Goal: Transaction & Acquisition: Purchase product/service

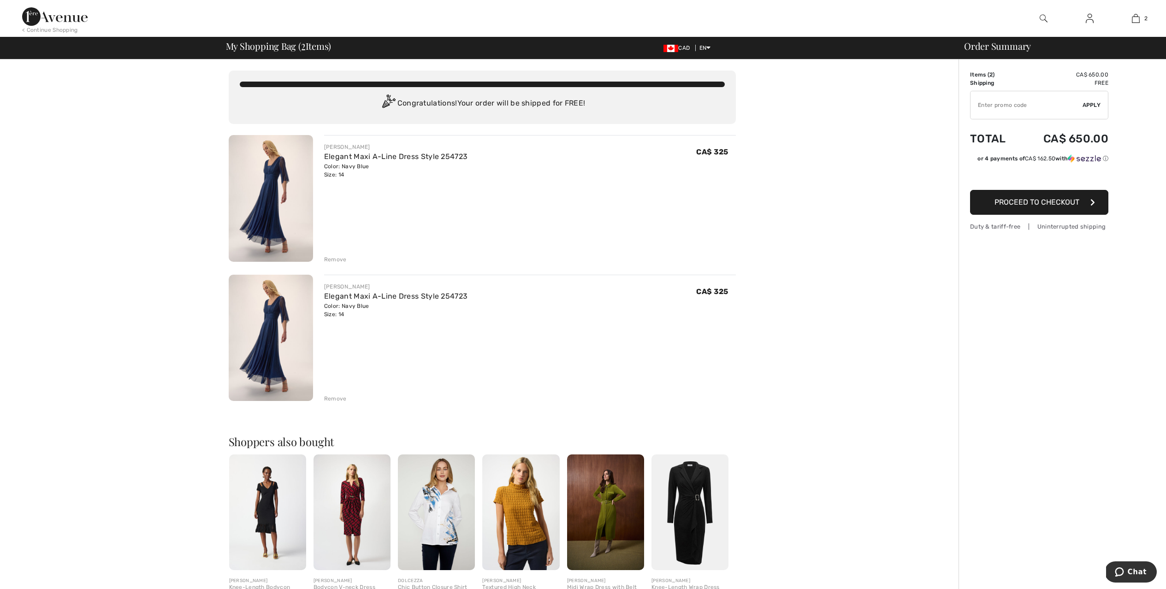
click at [334, 397] on div "Remove" at bounding box center [335, 399] width 23 height 8
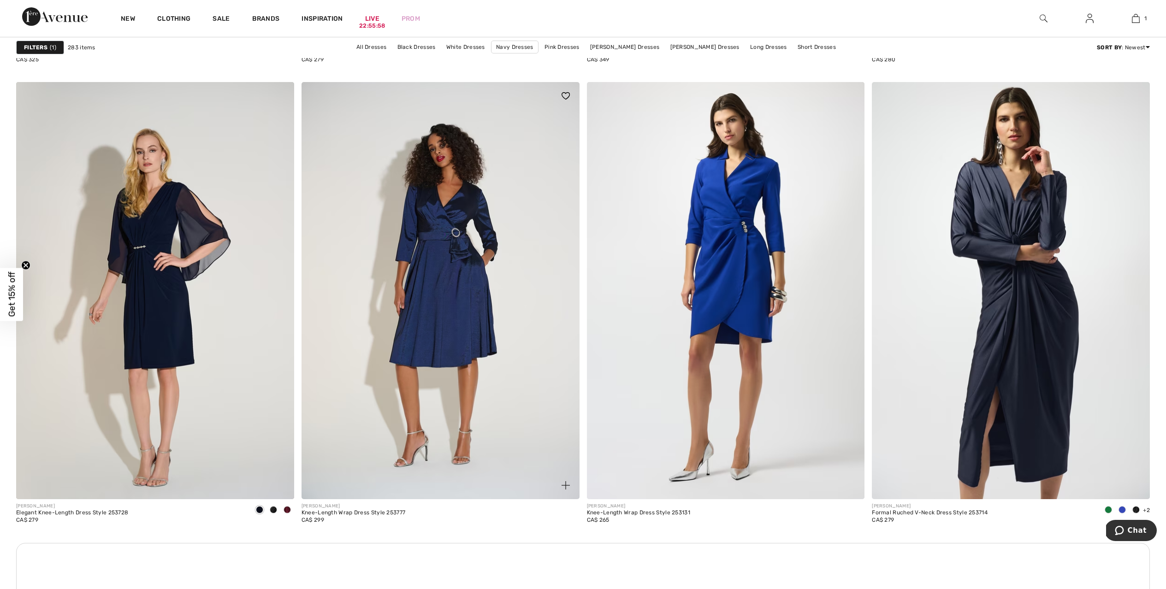
scroll to position [2981, 0]
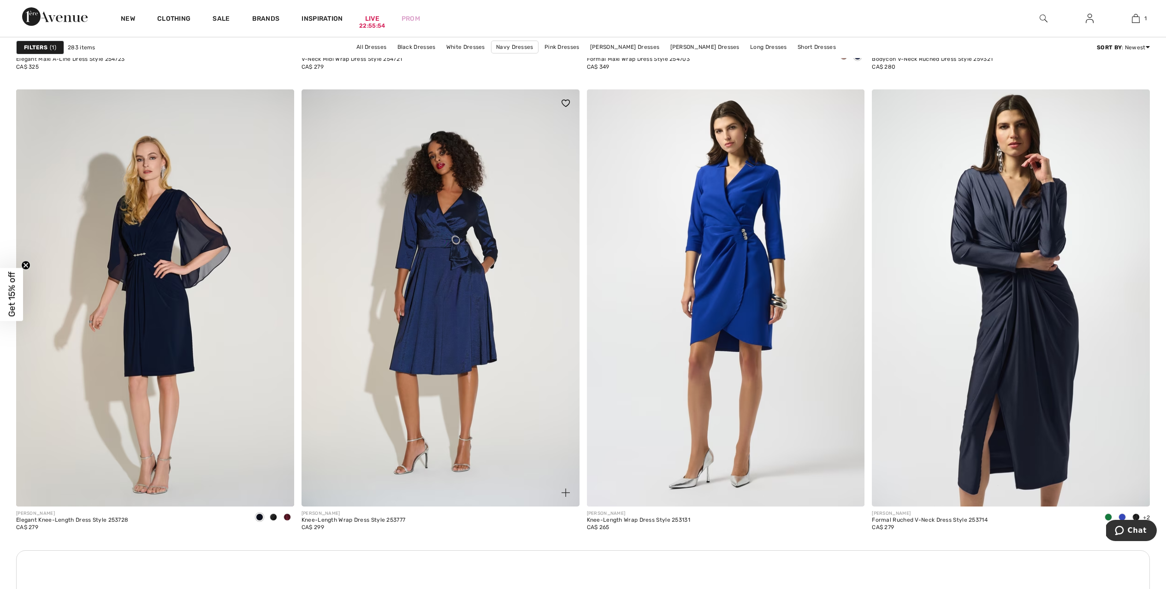
click at [458, 224] on img at bounding box center [441, 297] width 278 height 417
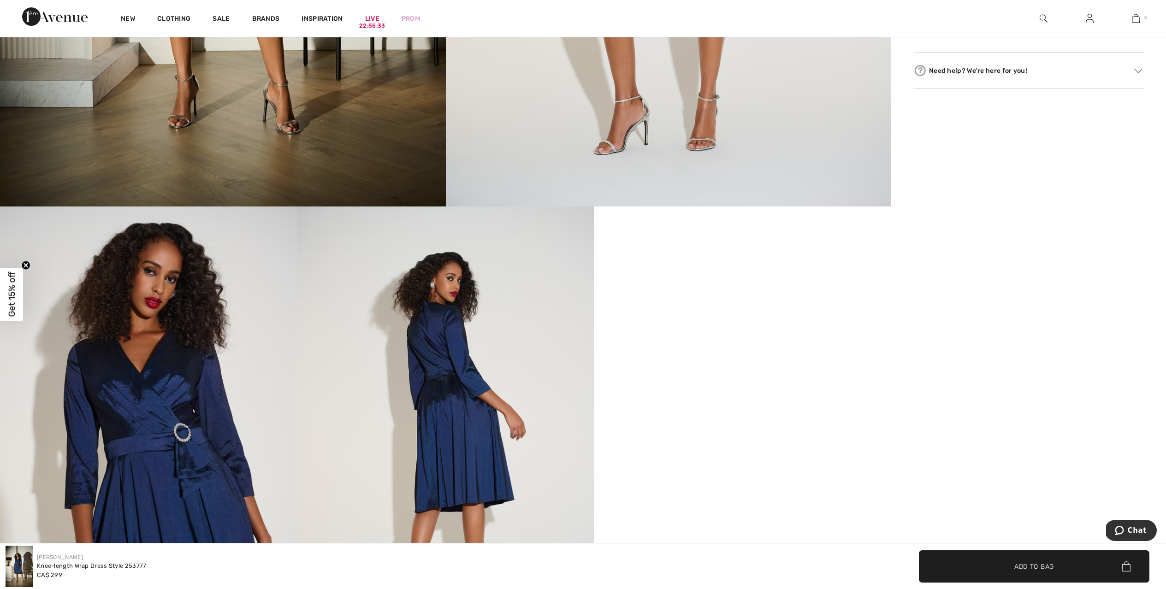
scroll to position [510, 0]
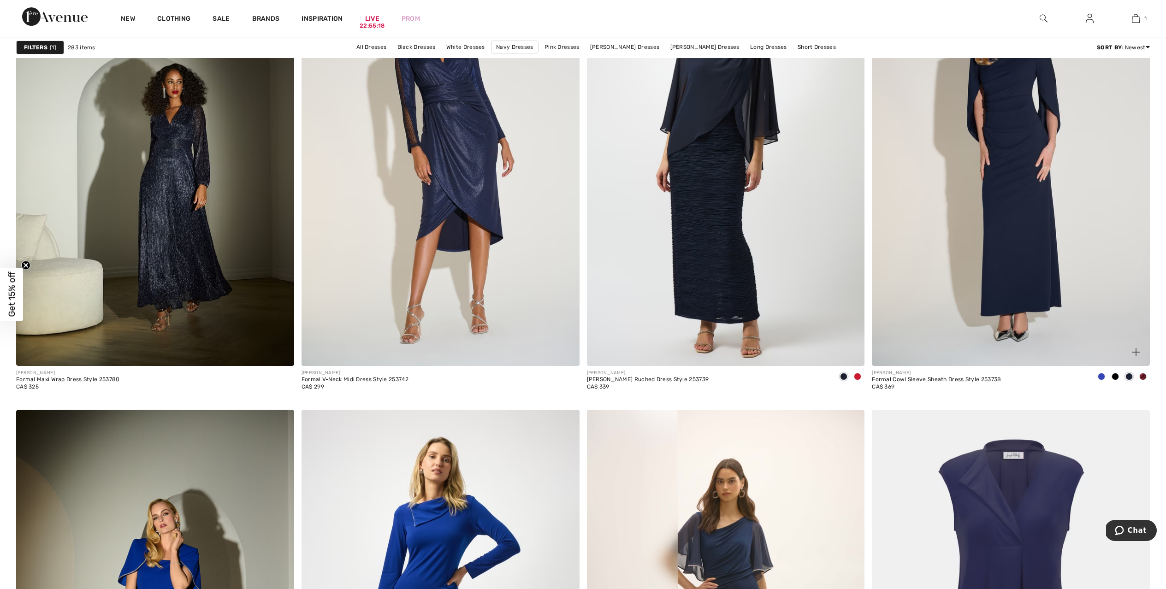
scroll to position [4604, 0]
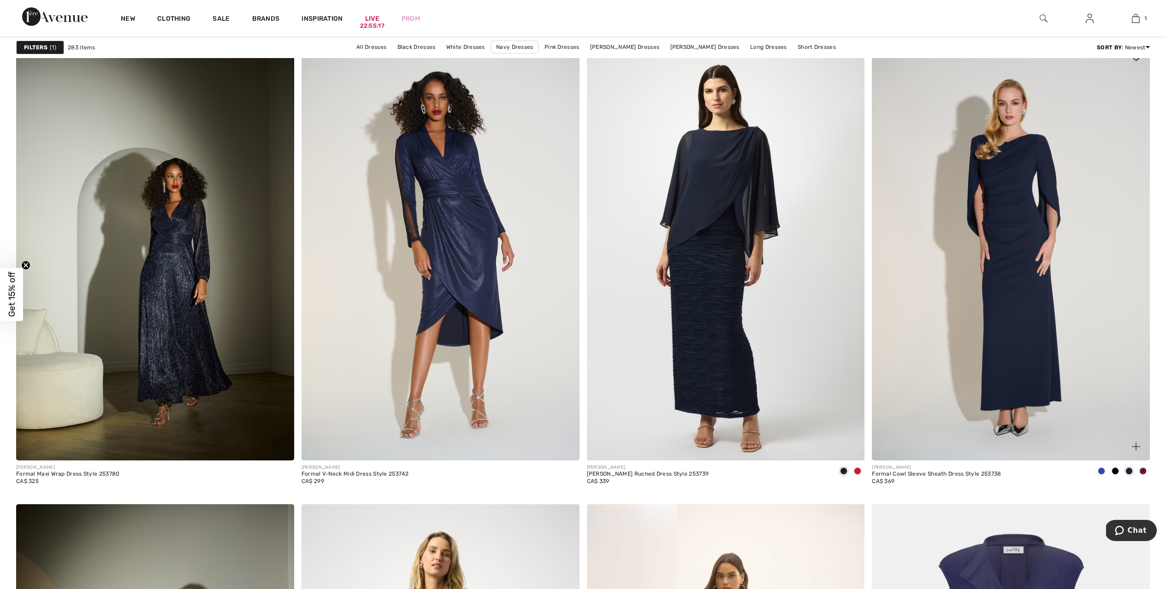
click at [1003, 245] on img at bounding box center [1011, 251] width 278 height 417
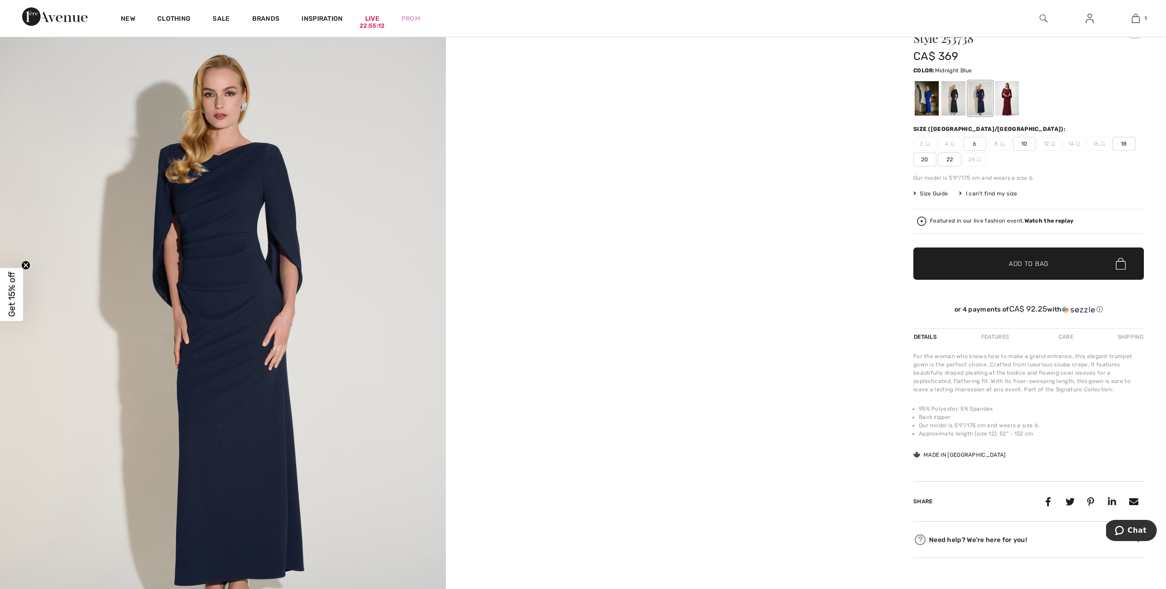
scroll to position [56, 0]
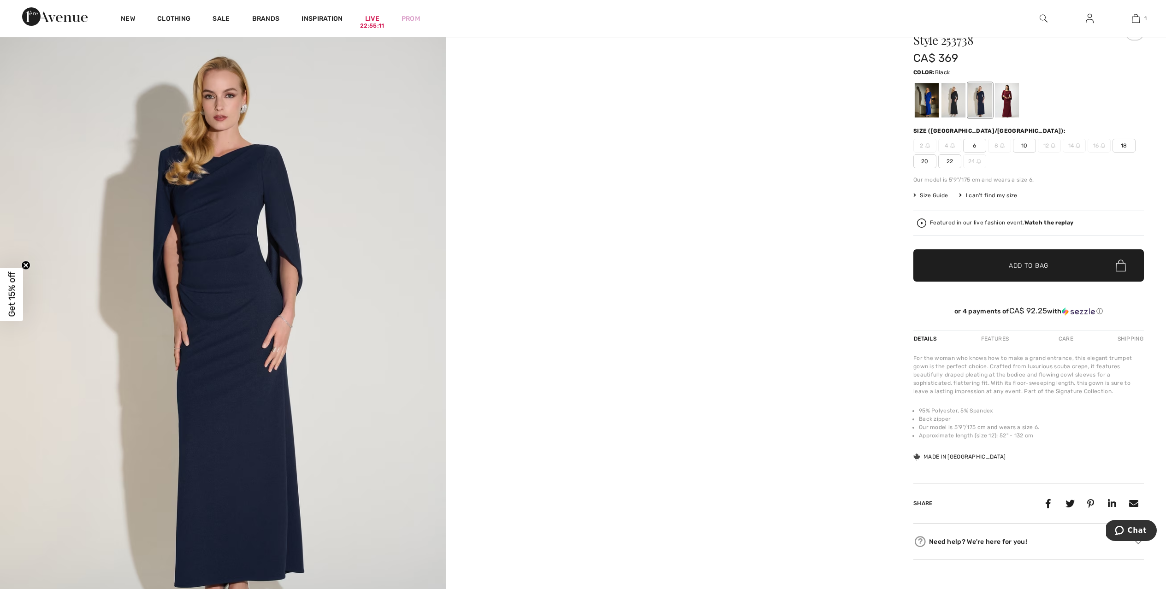
click at [950, 103] on div at bounding box center [954, 100] width 24 height 35
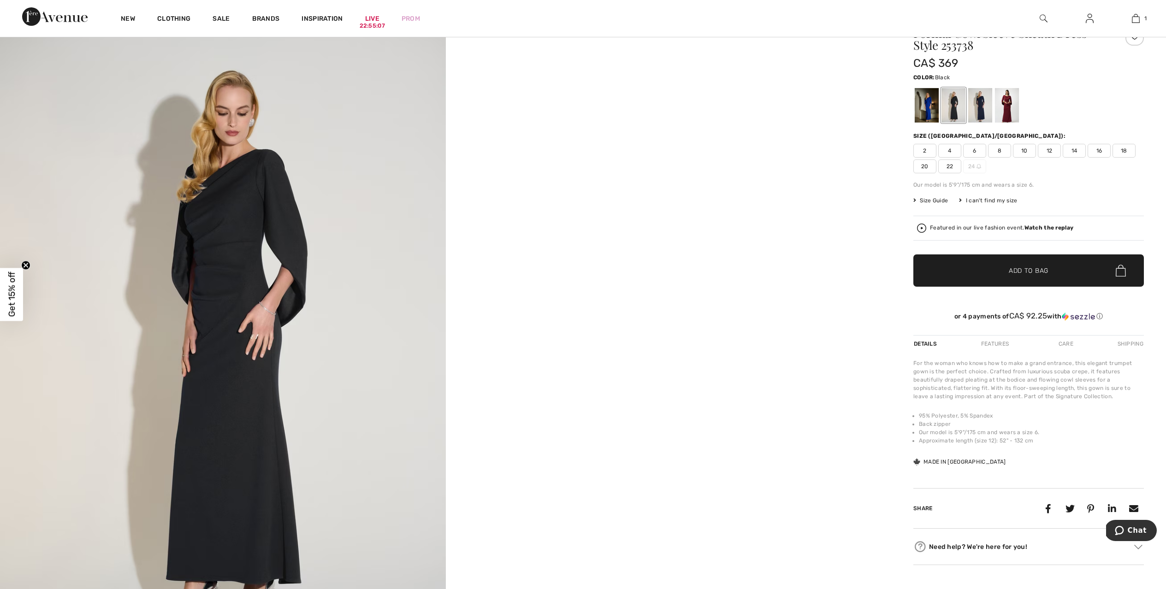
scroll to position [45, 0]
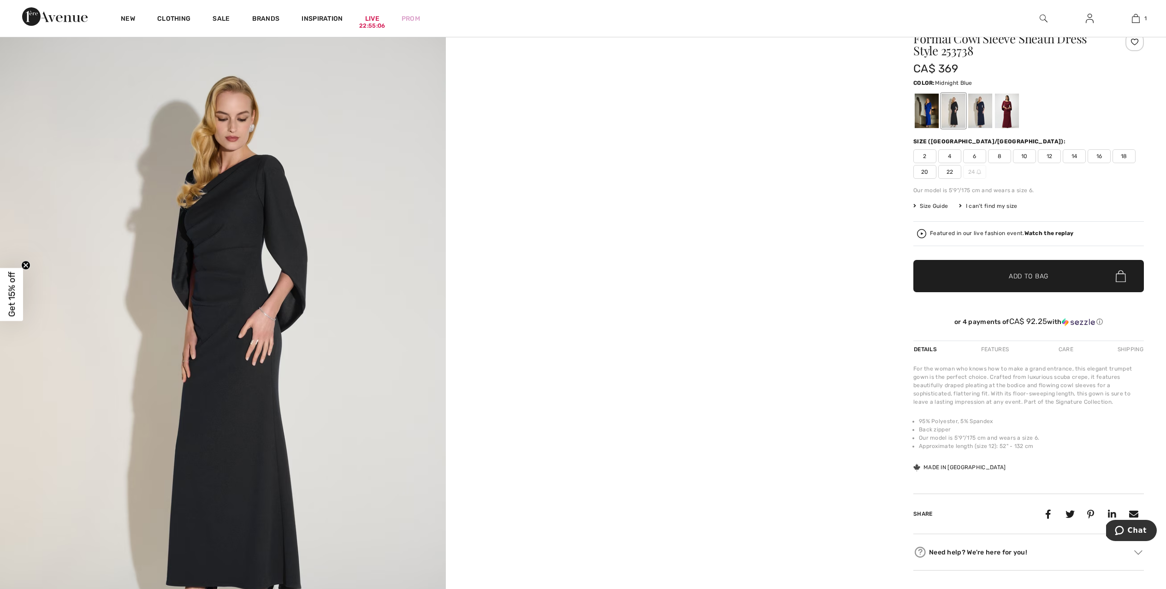
click at [979, 111] on div at bounding box center [980, 111] width 24 height 35
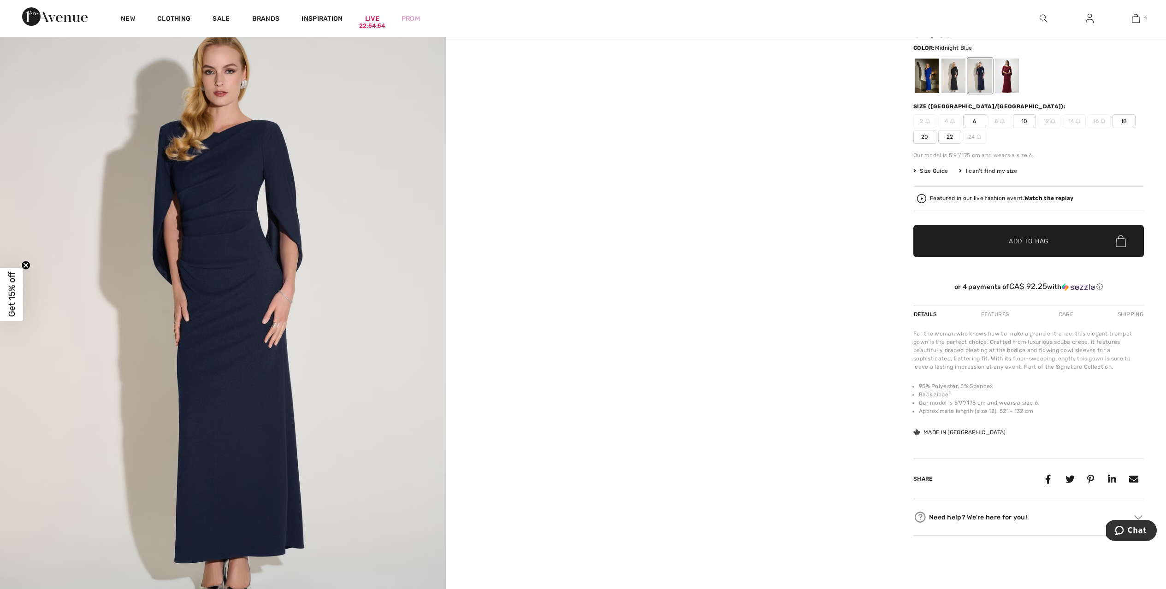
scroll to position [126, 0]
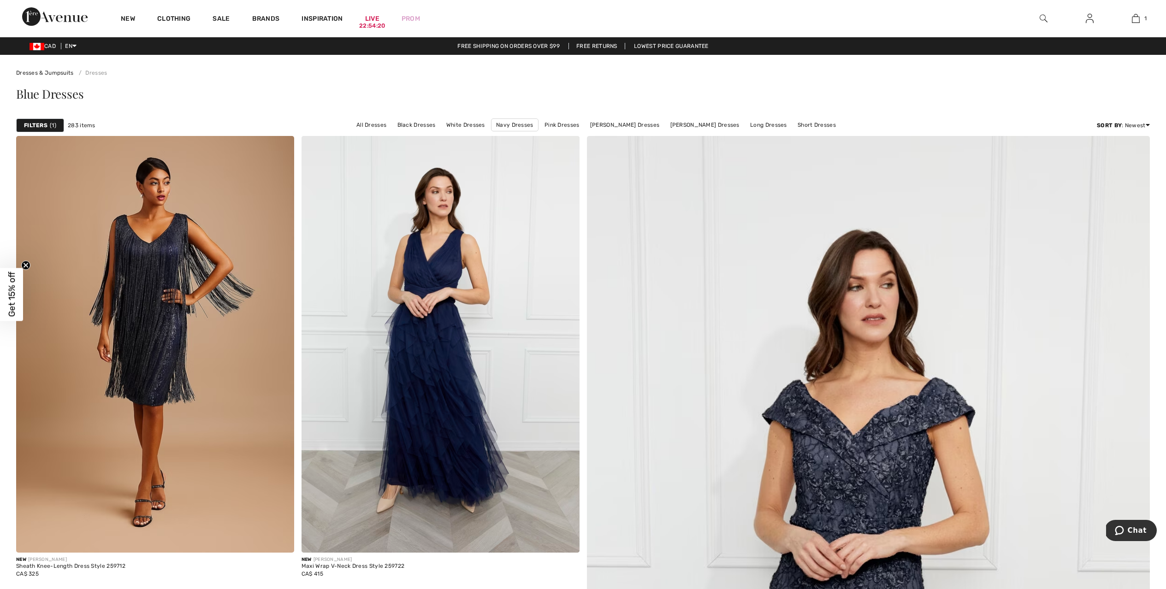
click at [53, 124] on span "1" at bounding box center [53, 125] width 6 height 8
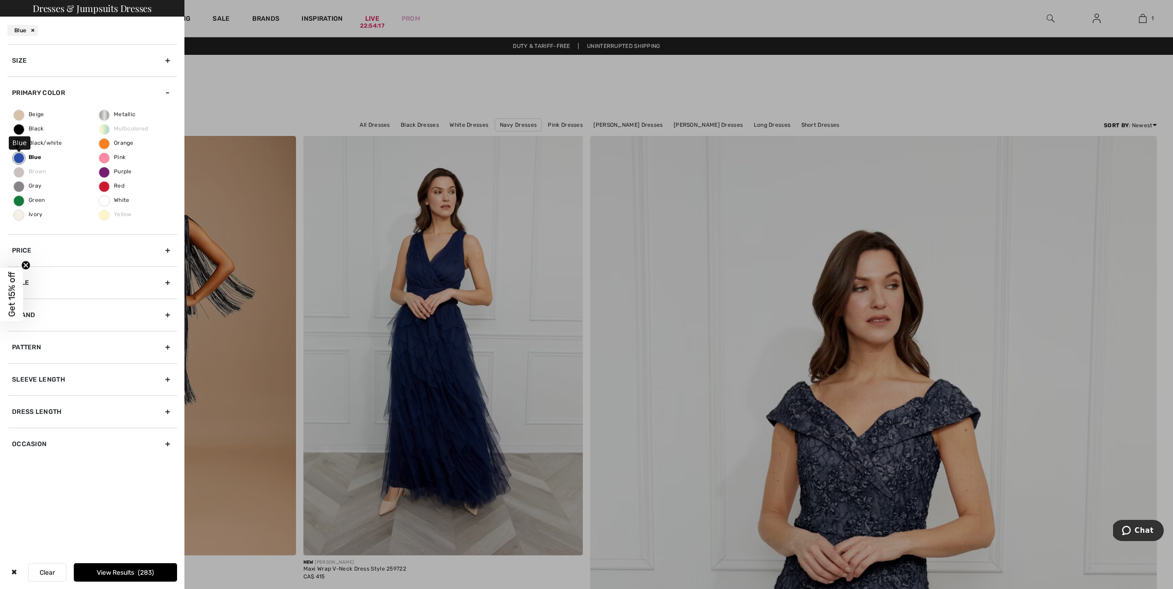
click at [34, 158] on span "Blue" at bounding box center [27, 157] width 27 height 6
click at [0, 0] on input "Blue" at bounding box center [0, 0] width 0 height 0
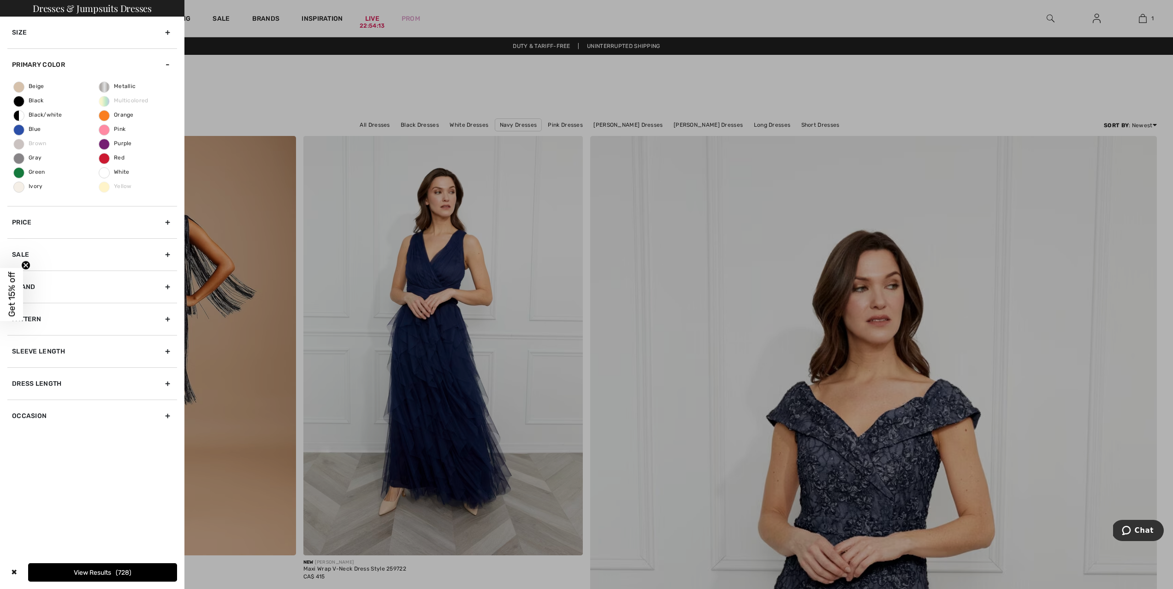
click at [148, 259] on div "Sale" at bounding box center [92, 254] width 170 height 32
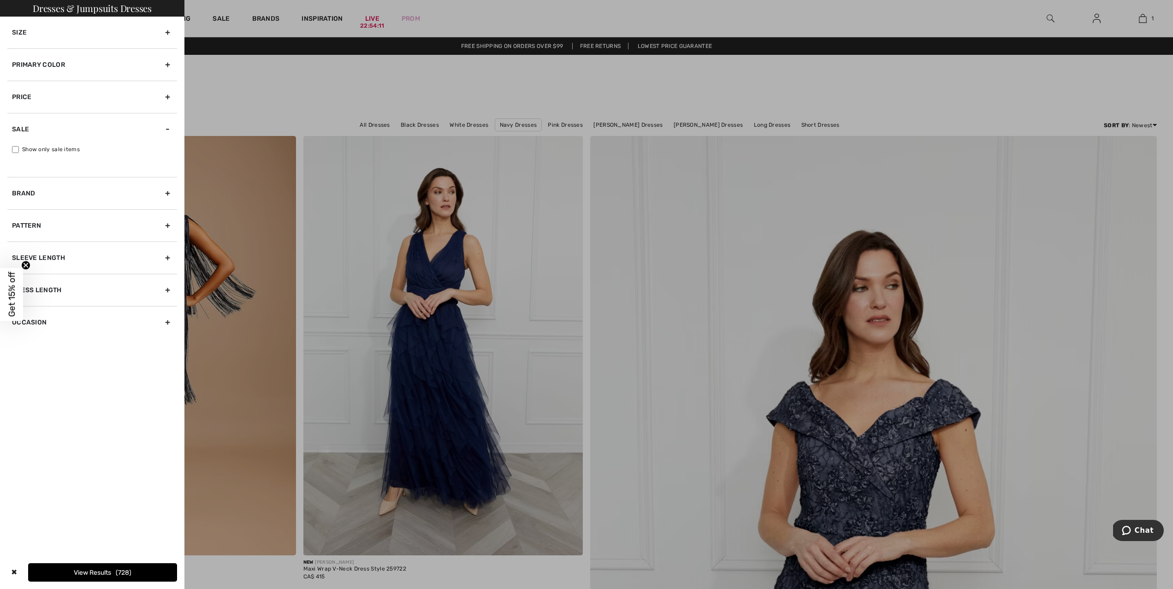
click at [15, 148] on input "Show only sale items" at bounding box center [15, 149] width 7 height 7
checkbox input "true"
click at [128, 567] on button "View Results 438" at bounding box center [125, 572] width 103 height 18
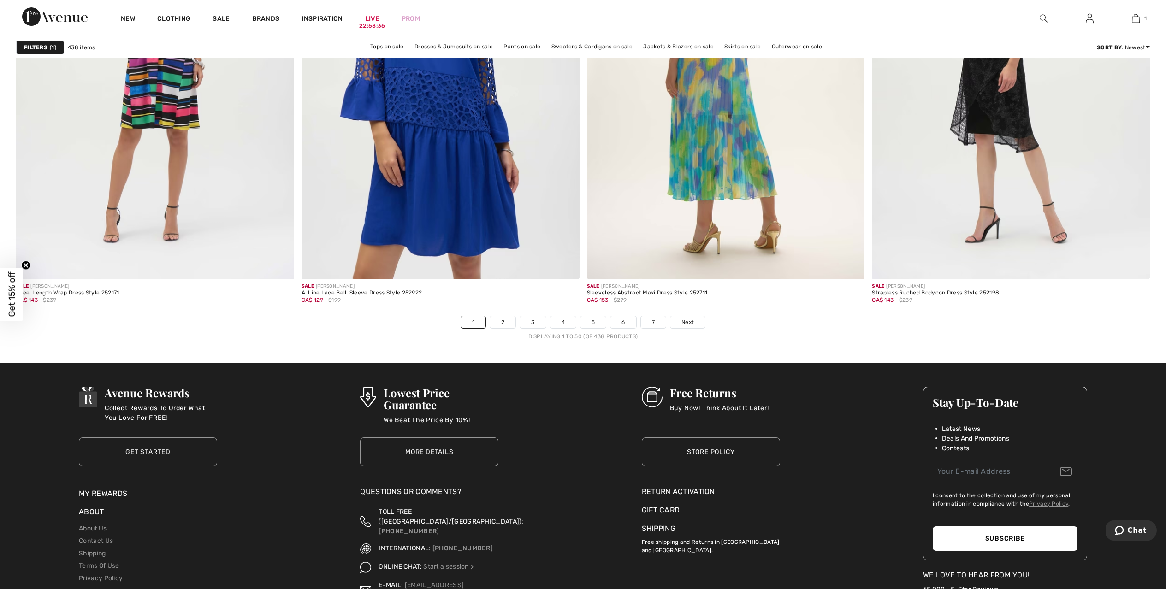
scroll to position [6813, 0]
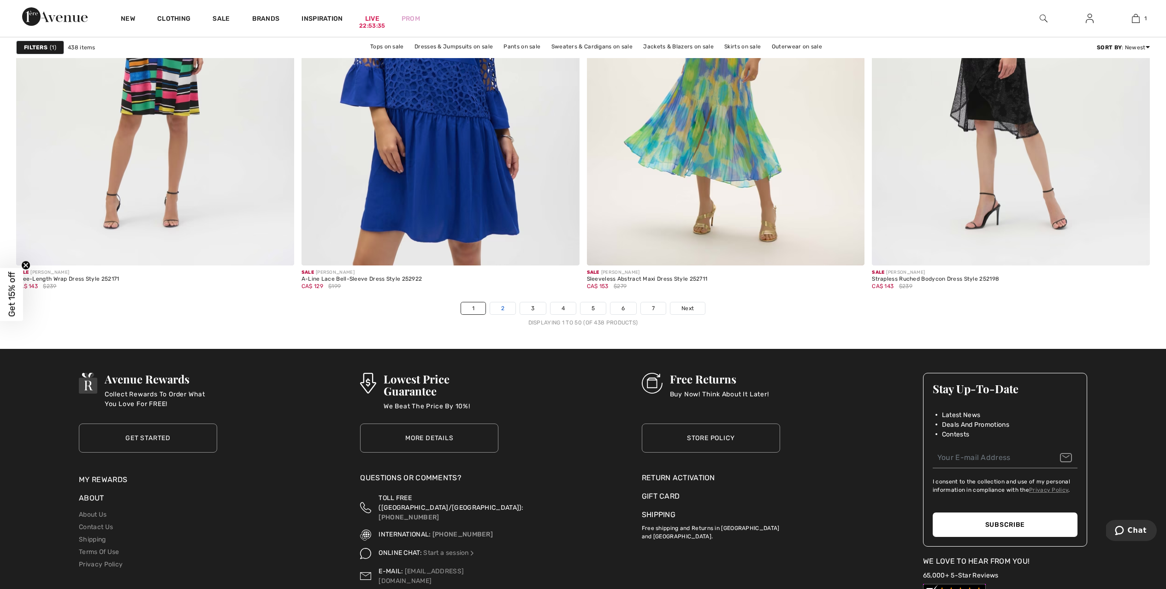
click at [511, 307] on link "2" at bounding box center [502, 308] width 25 height 12
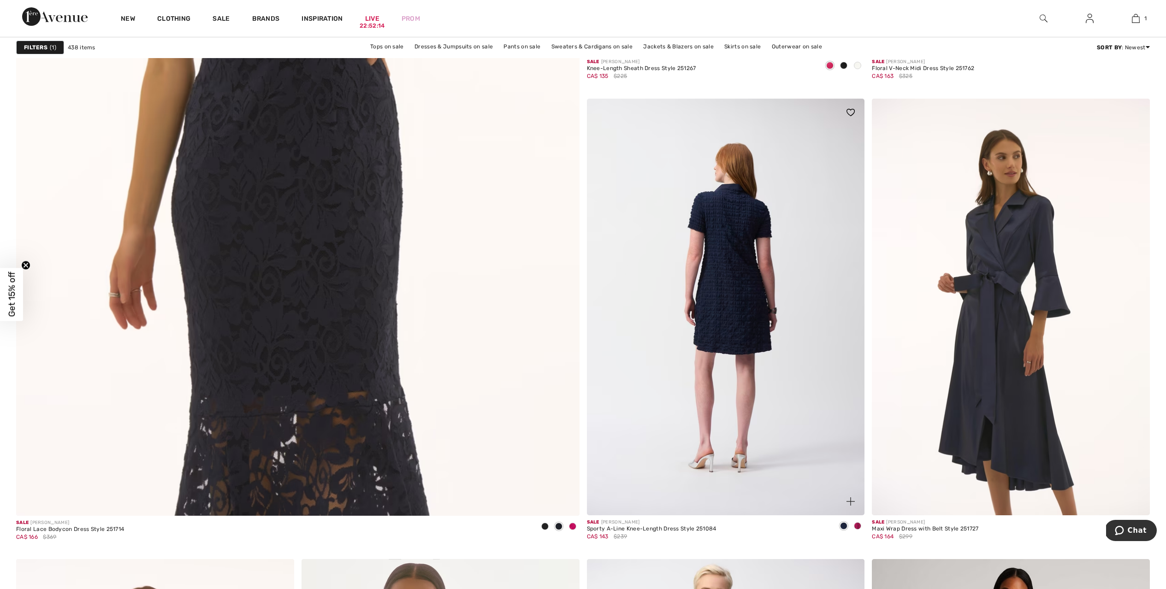
scroll to position [4190, 0]
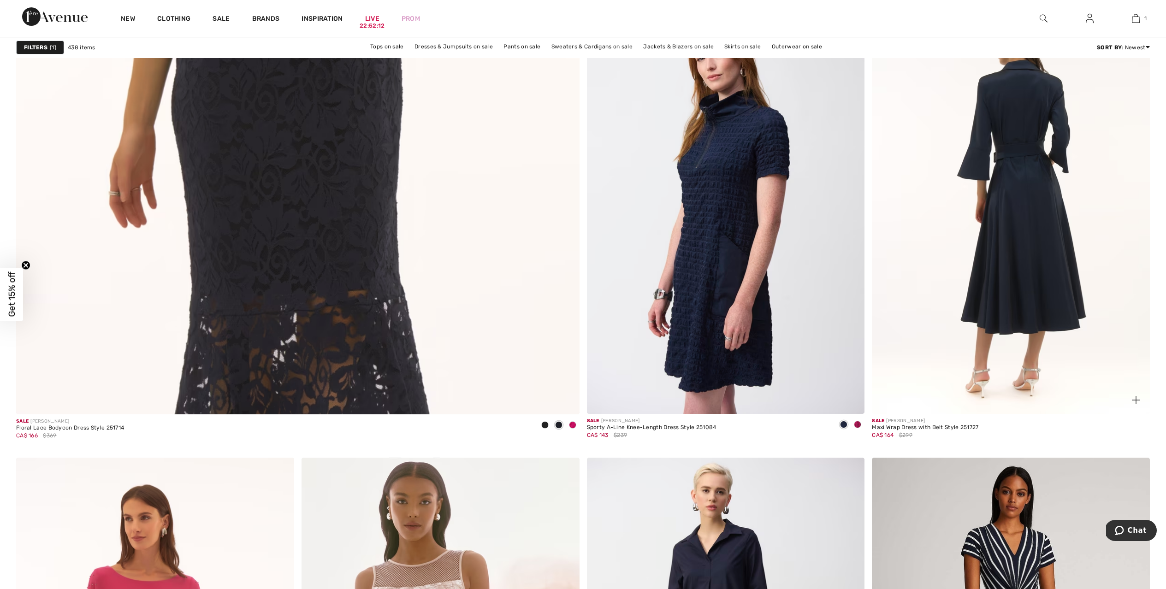
click at [988, 285] on img at bounding box center [1011, 205] width 278 height 417
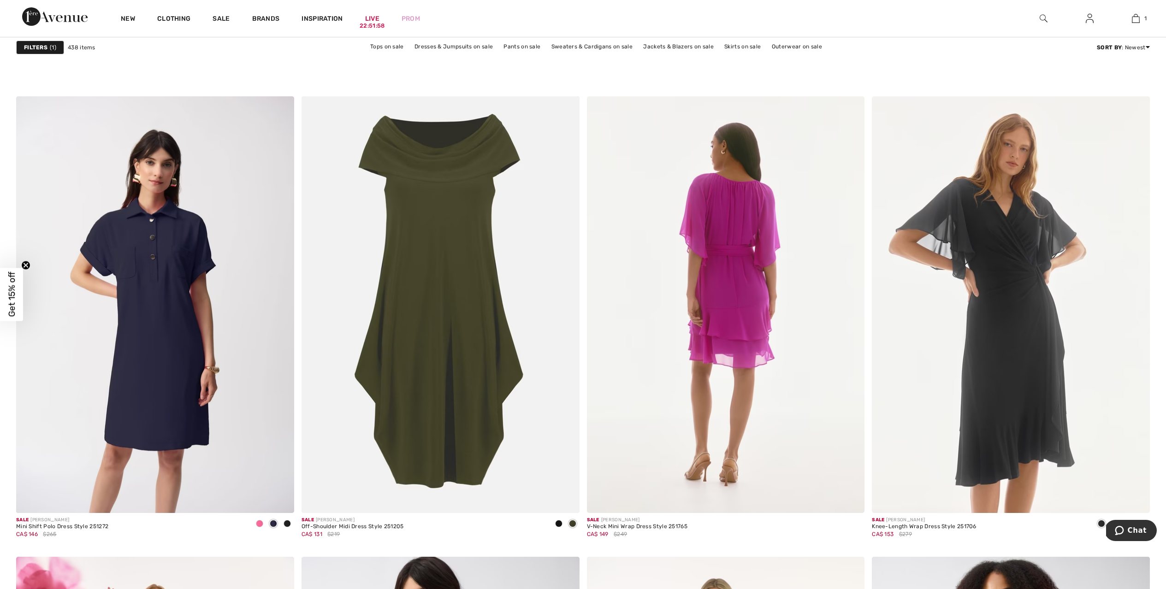
scroll to position [5686, 0]
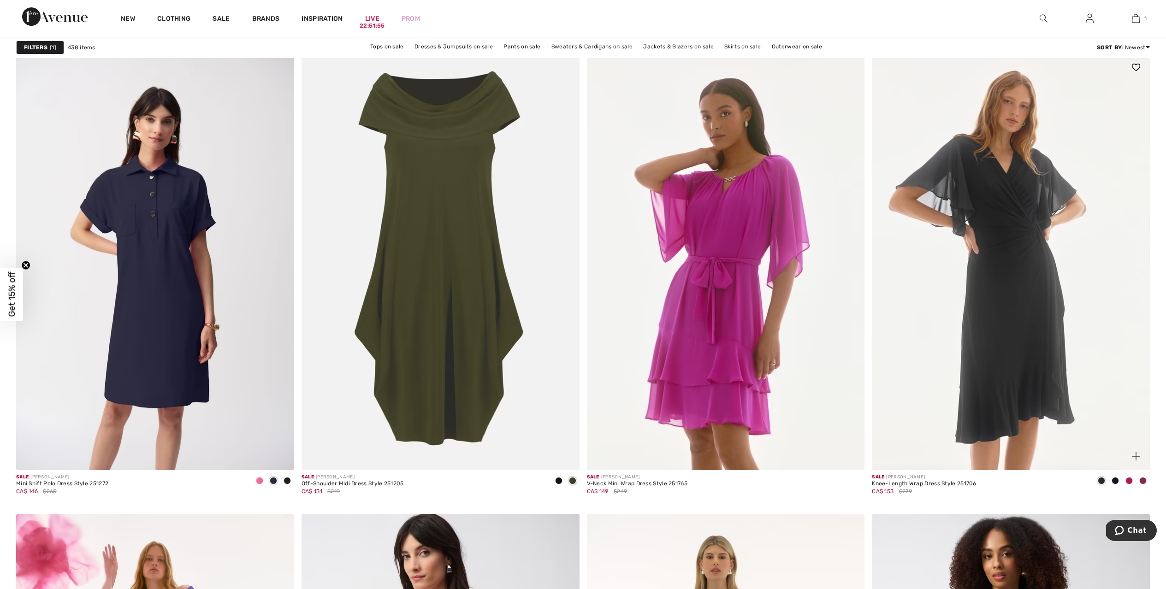
click at [950, 330] on img at bounding box center [1011, 261] width 278 height 417
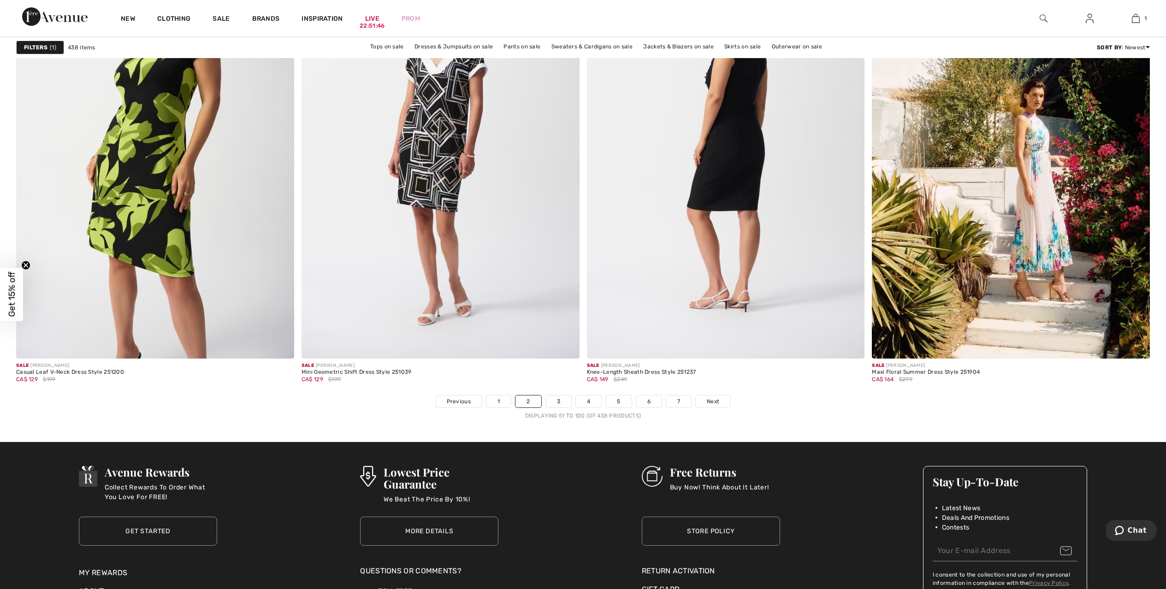
scroll to position [6788, 0]
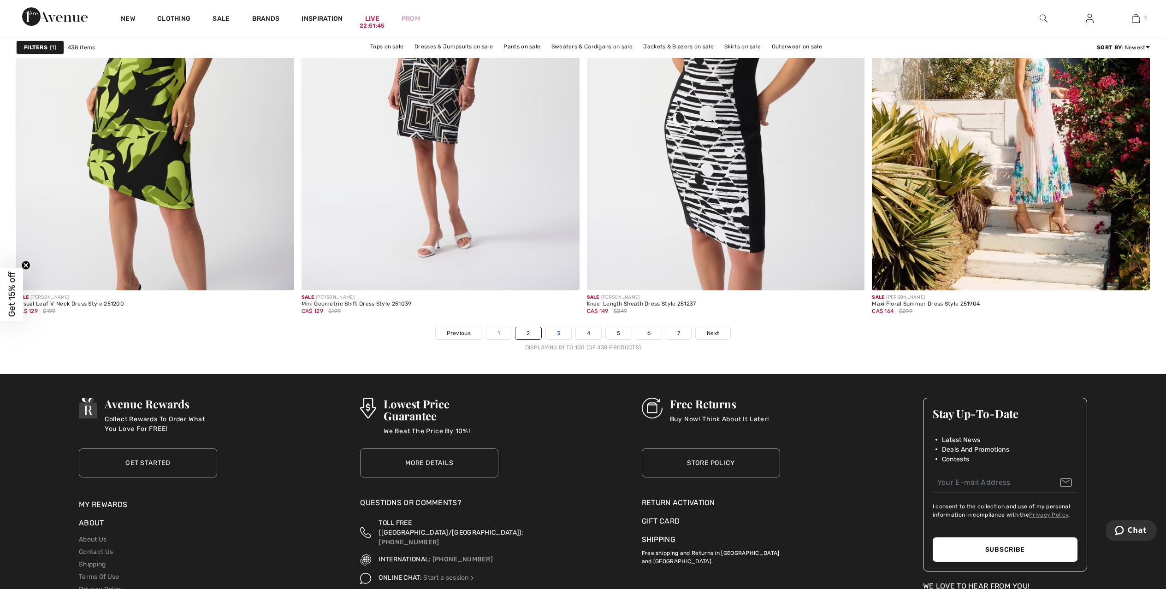
click at [555, 334] on link "3" at bounding box center [558, 333] width 25 height 12
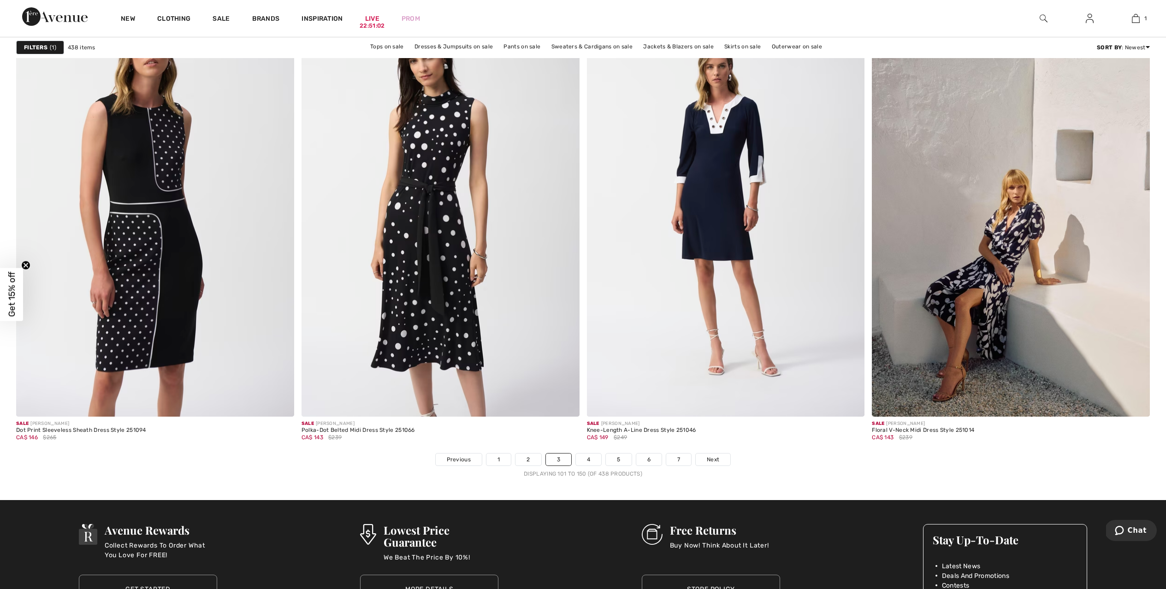
scroll to position [6623, 0]
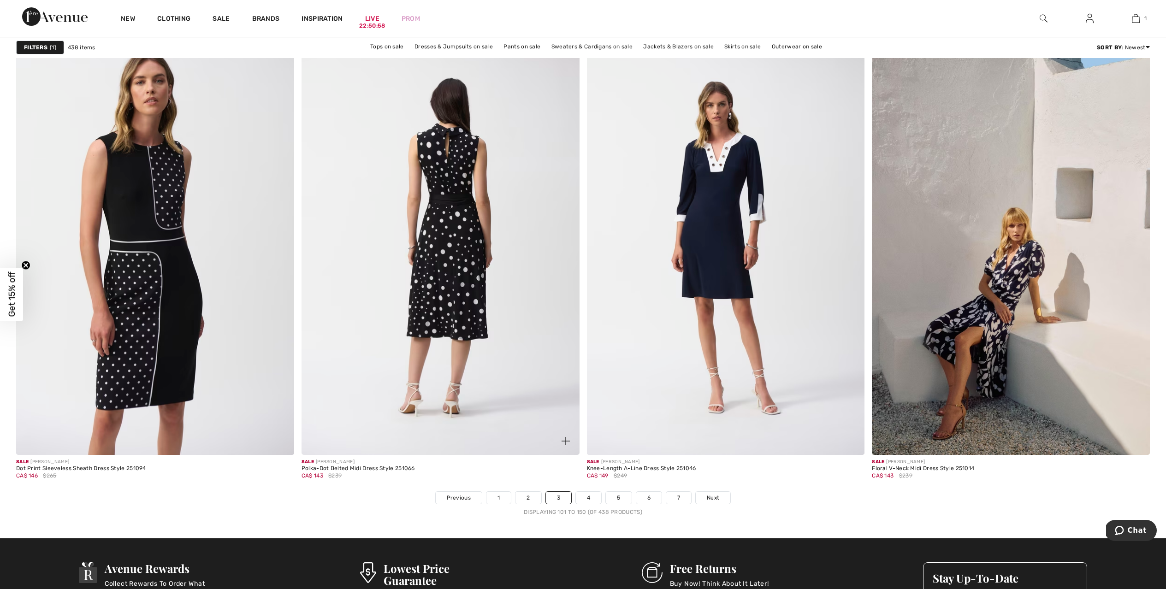
click at [443, 281] on img at bounding box center [441, 246] width 278 height 417
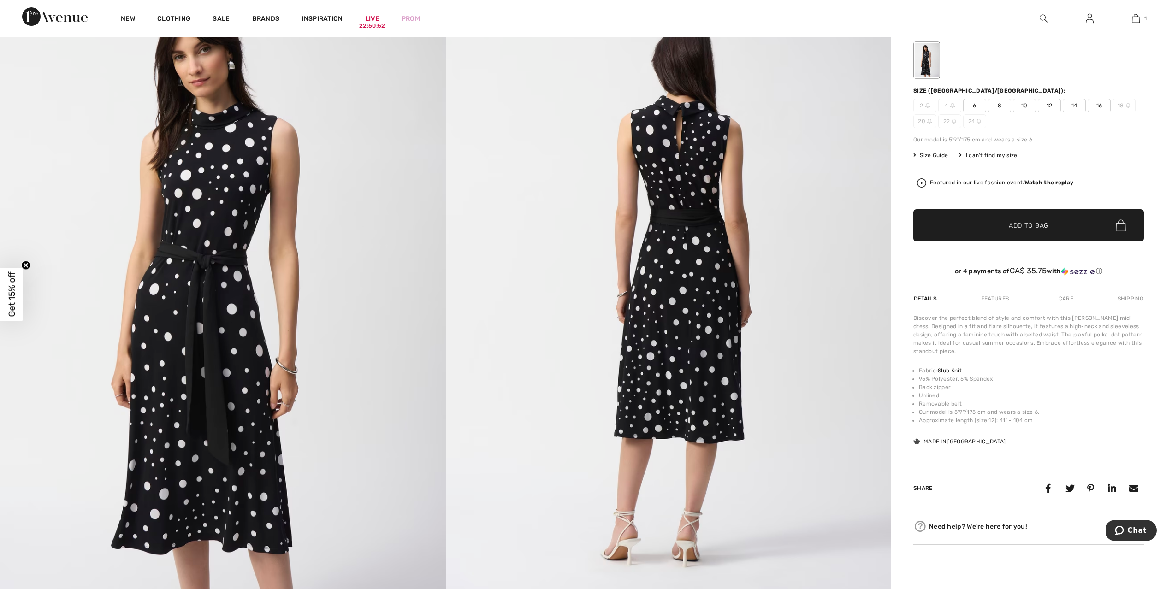
scroll to position [98, 0]
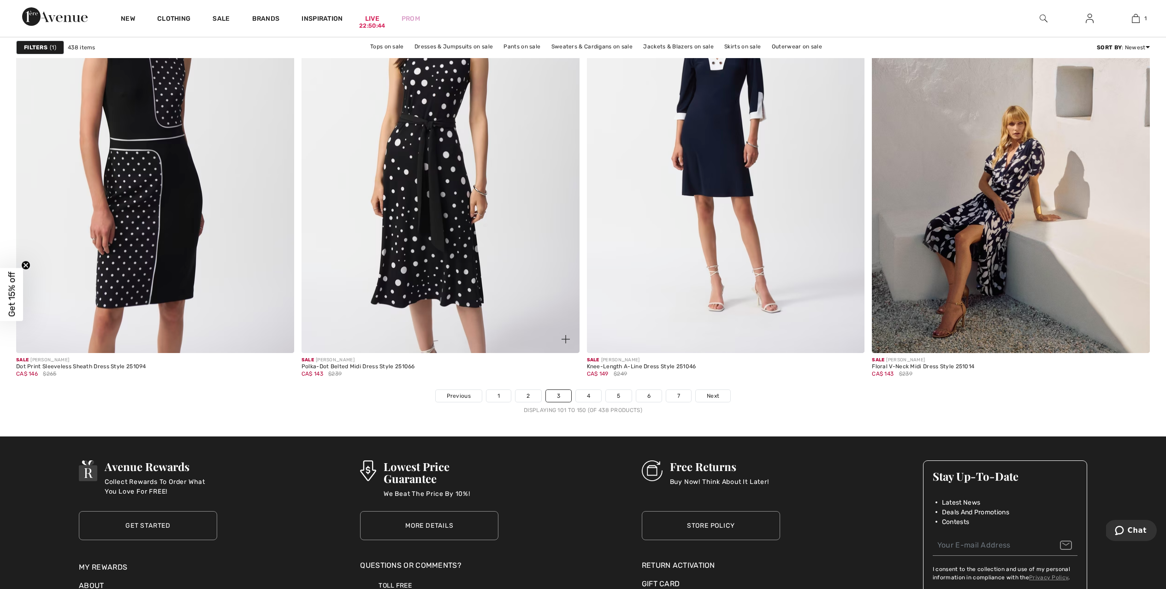
scroll to position [6726, 0]
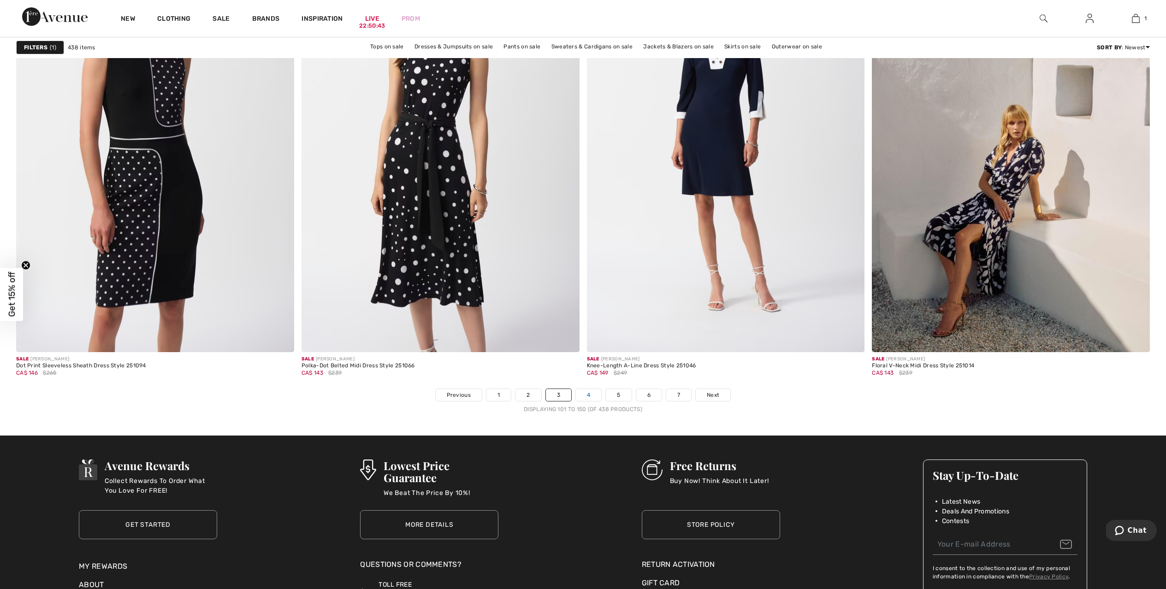
click at [588, 395] on link "4" at bounding box center [588, 395] width 25 height 12
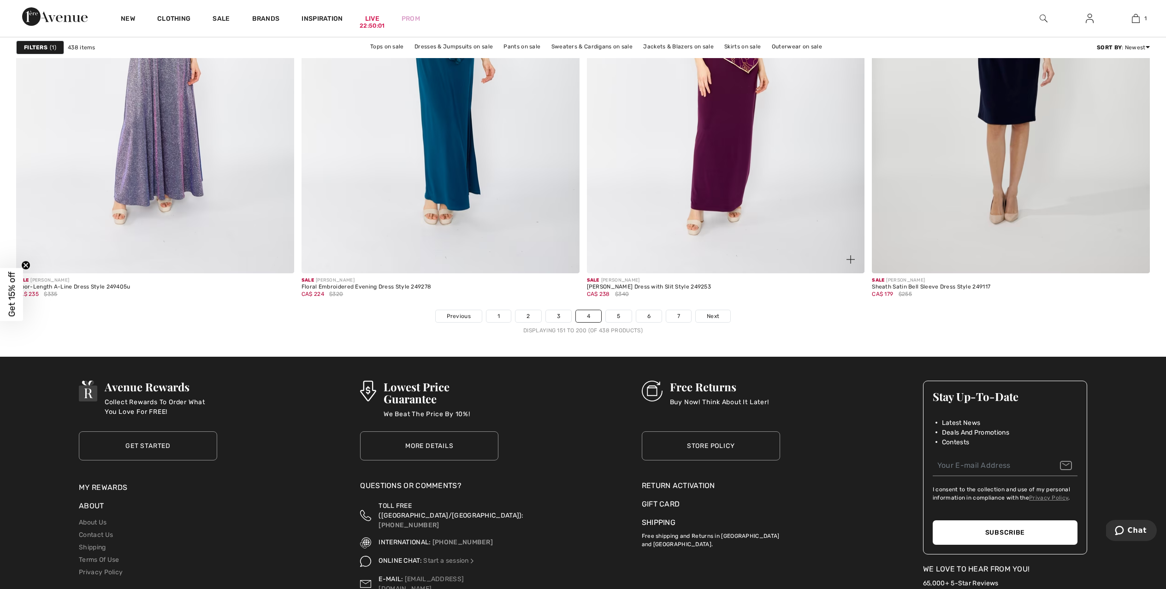
scroll to position [6807, 0]
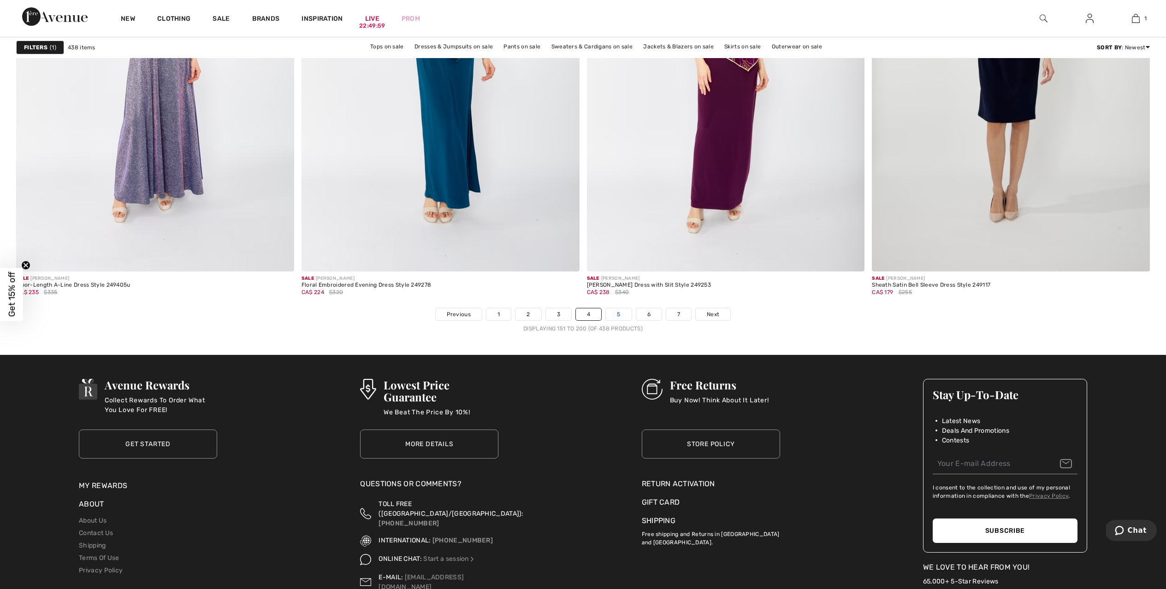
click at [620, 310] on link "5" at bounding box center [618, 314] width 25 height 12
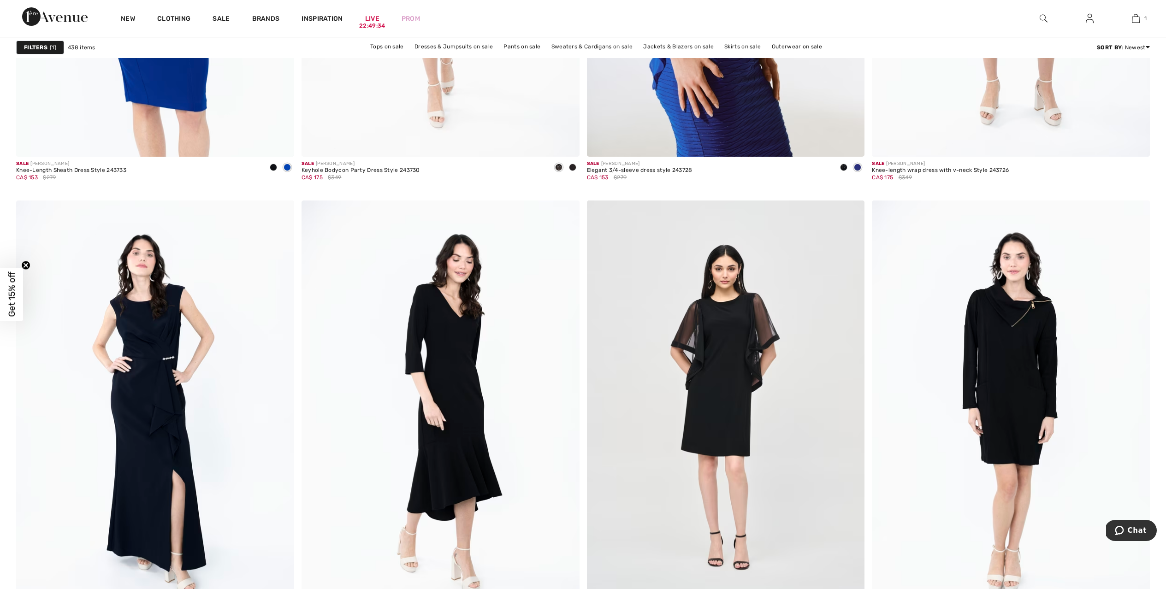
scroll to position [4933, 0]
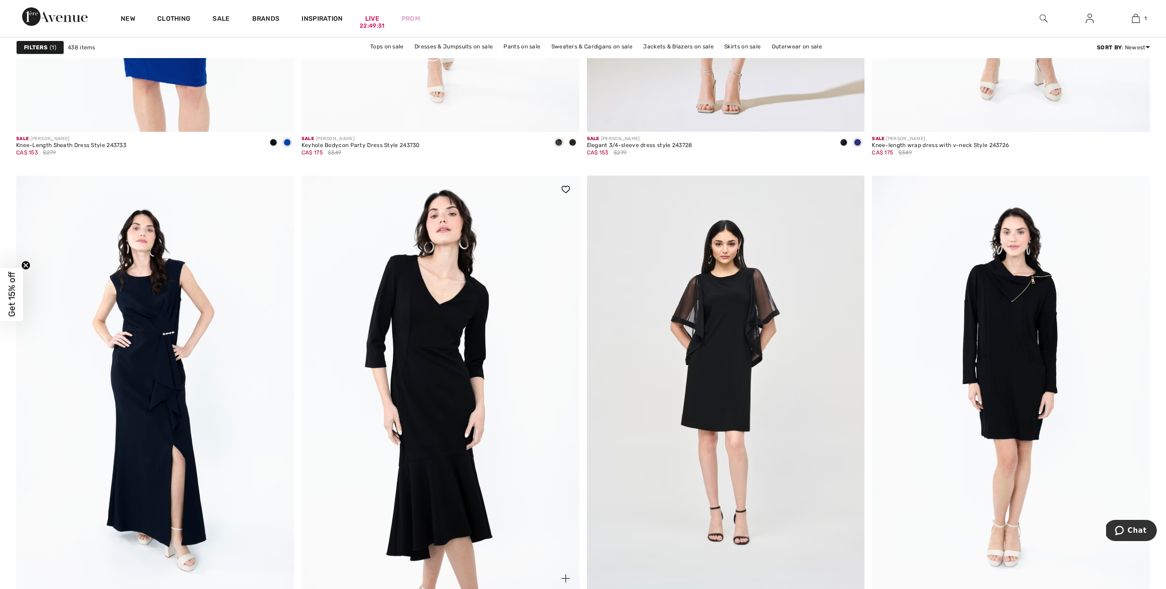
click at [460, 302] on img at bounding box center [441, 384] width 278 height 417
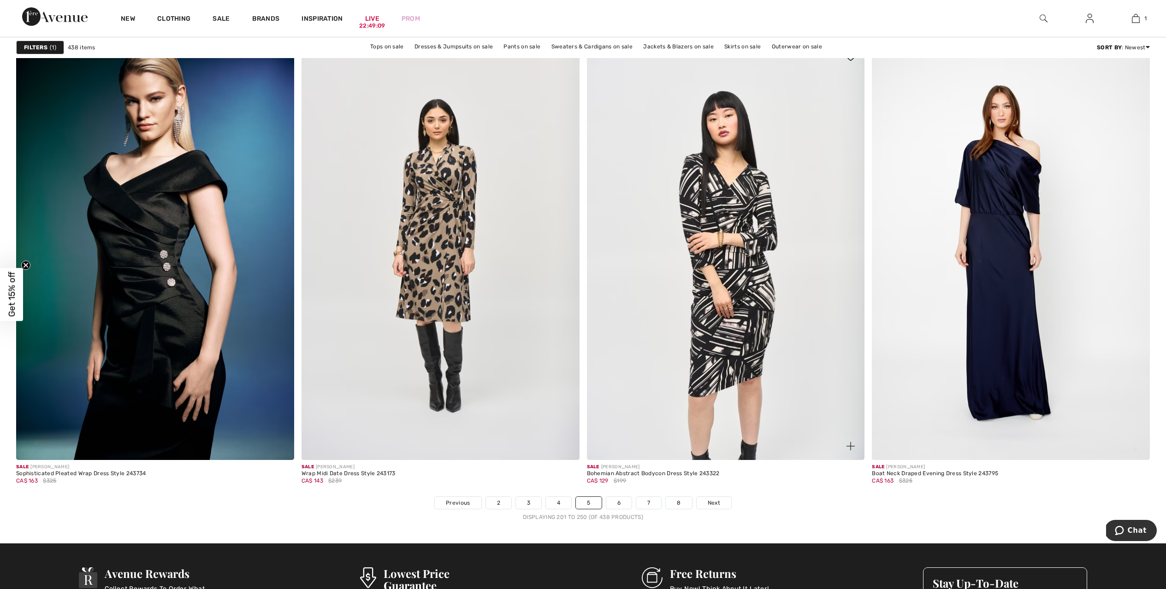
scroll to position [6809, 0]
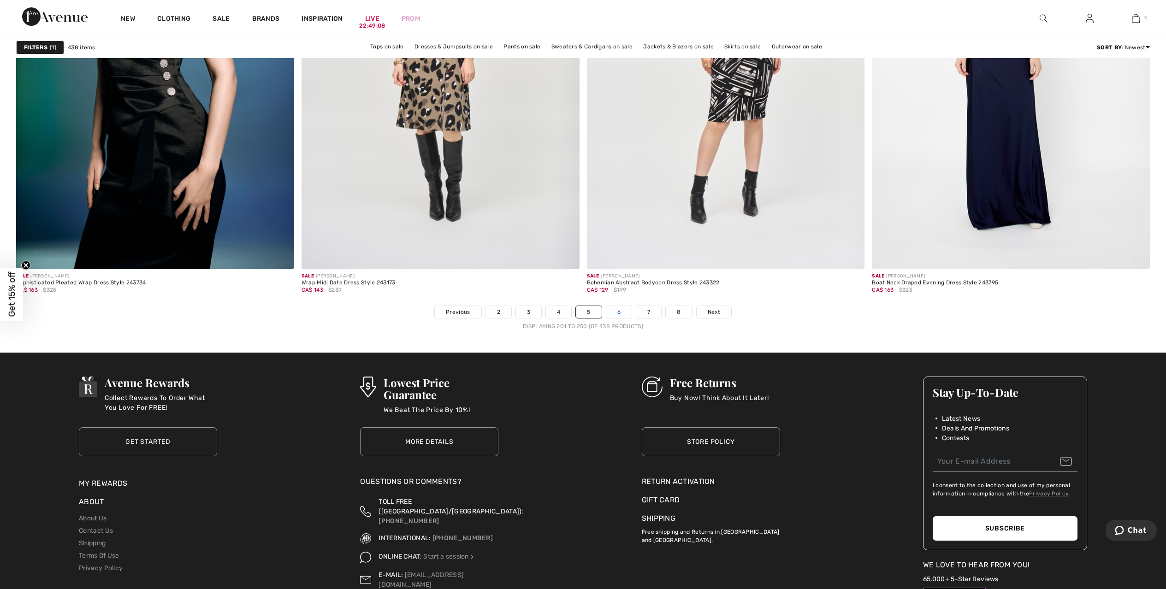
click at [617, 308] on link "6" at bounding box center [618, 312] width 25 height 12
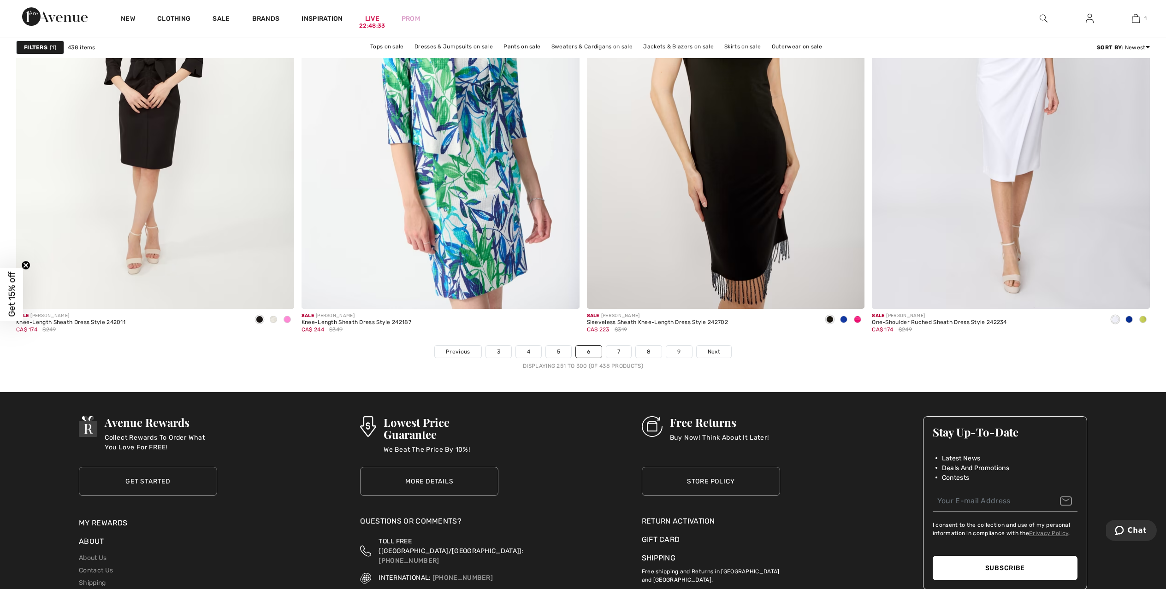
scroll to position [6803, 0]
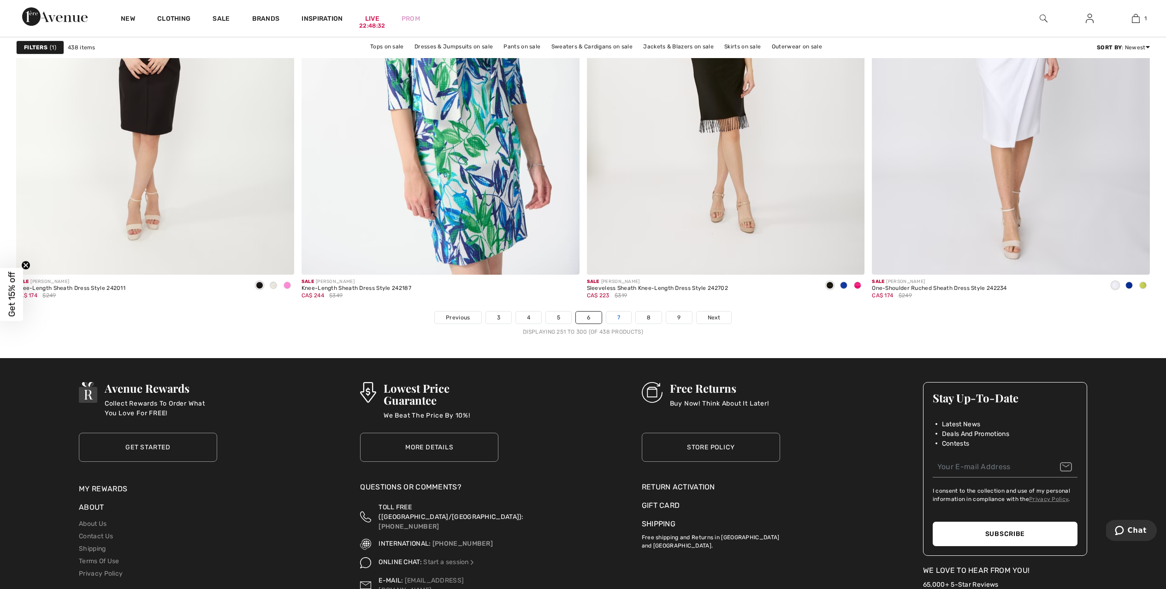
click at [616, 315] on link "7" at bounding box center [618, 318] width 25 height 12
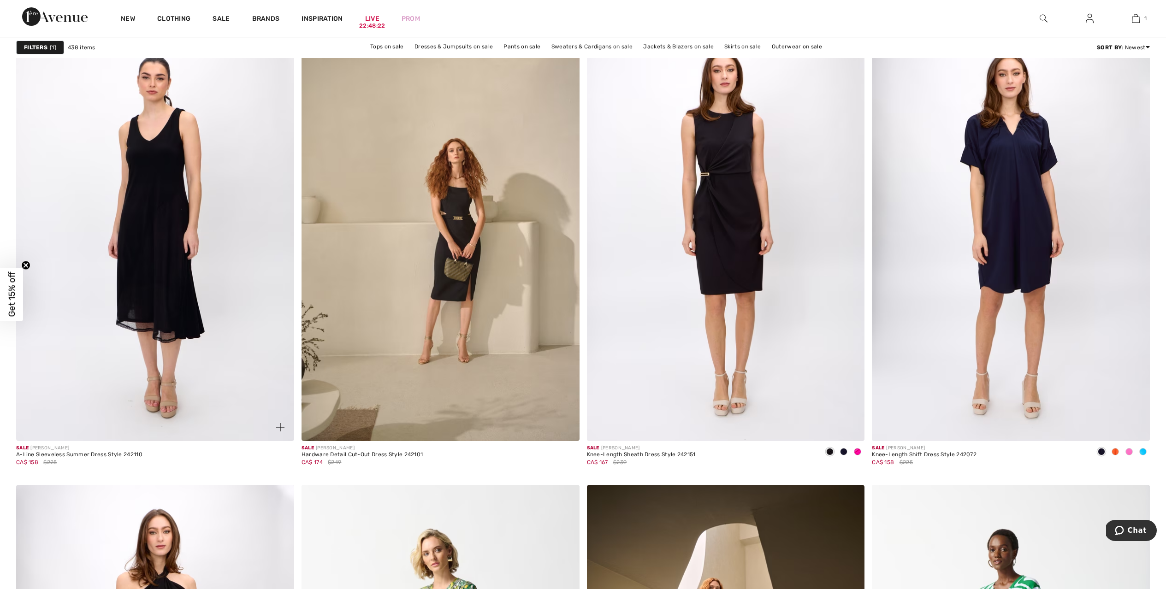
scroll to position [1046, 0]
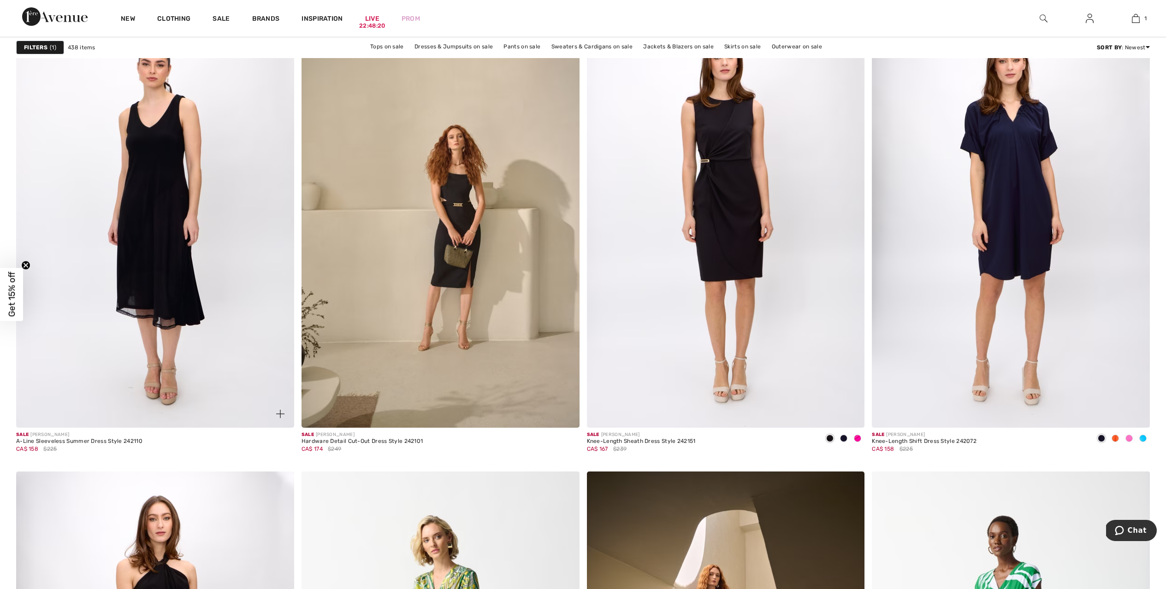
click at [157, 214] on img at bounding box center [155, 219] width 278 height 417
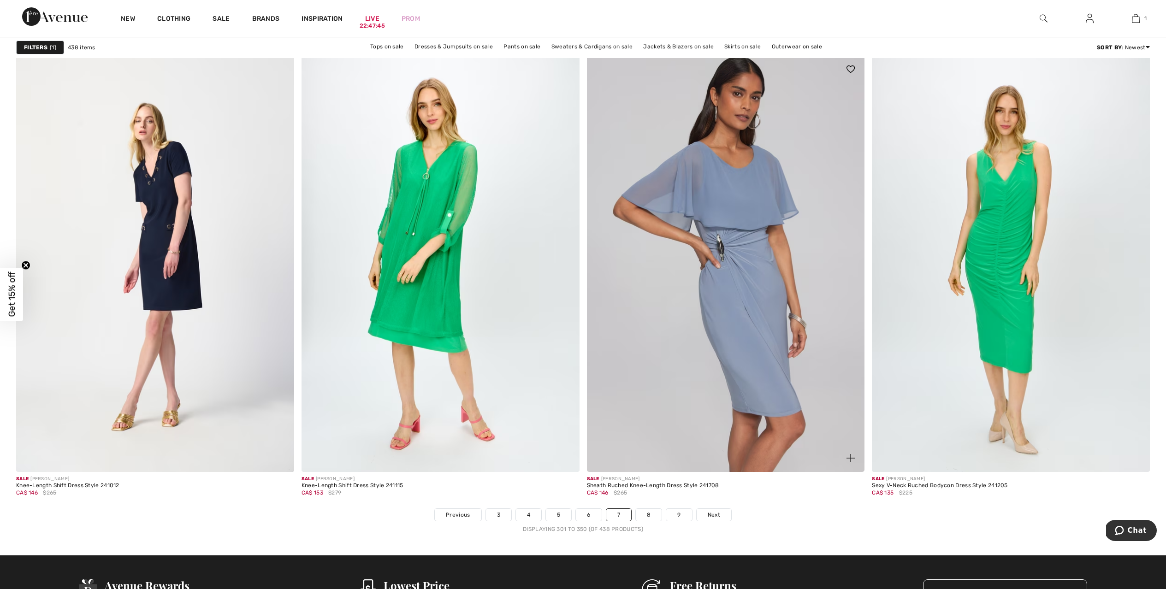
scroll to position [6615, 0]
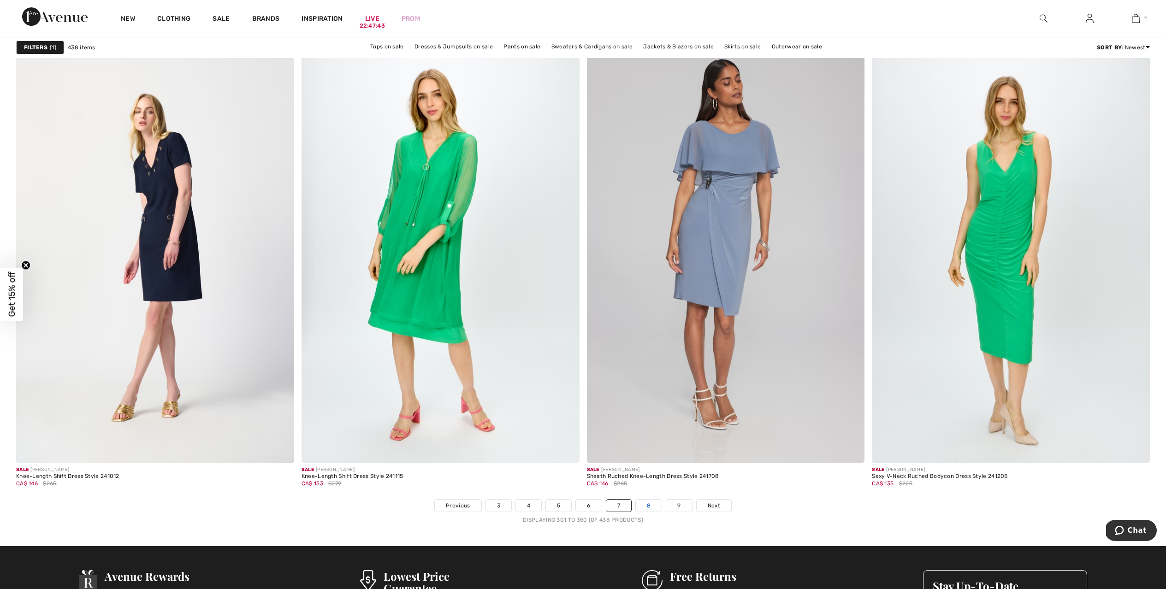
click at [646, 507] on link "8" at bounding box center [649, 506] width 26 height 12
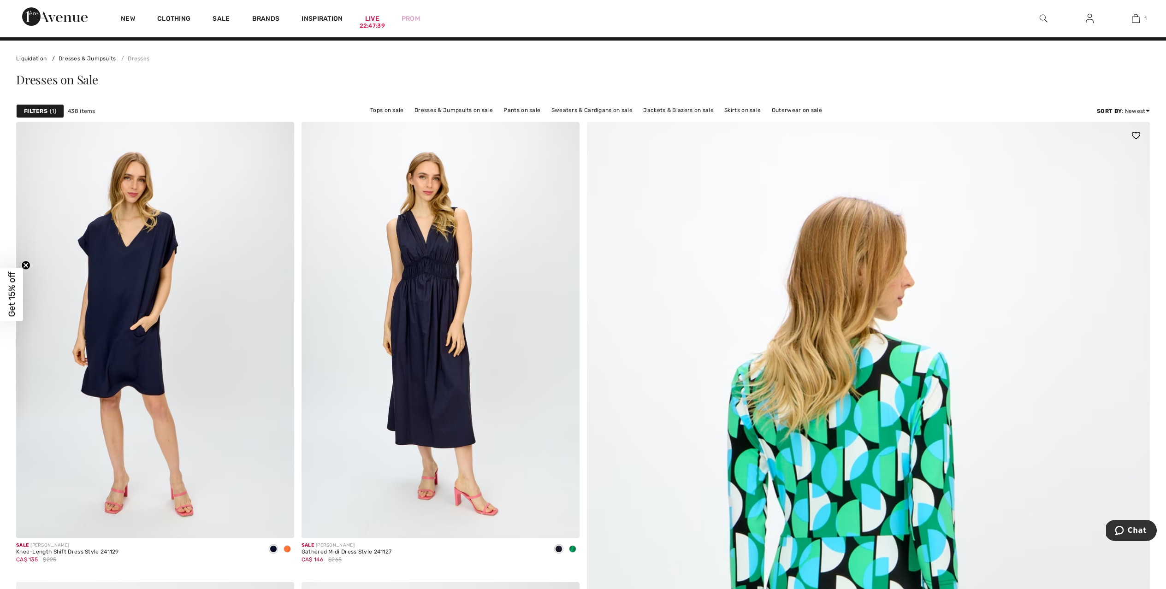
scroll to position [125, 0]
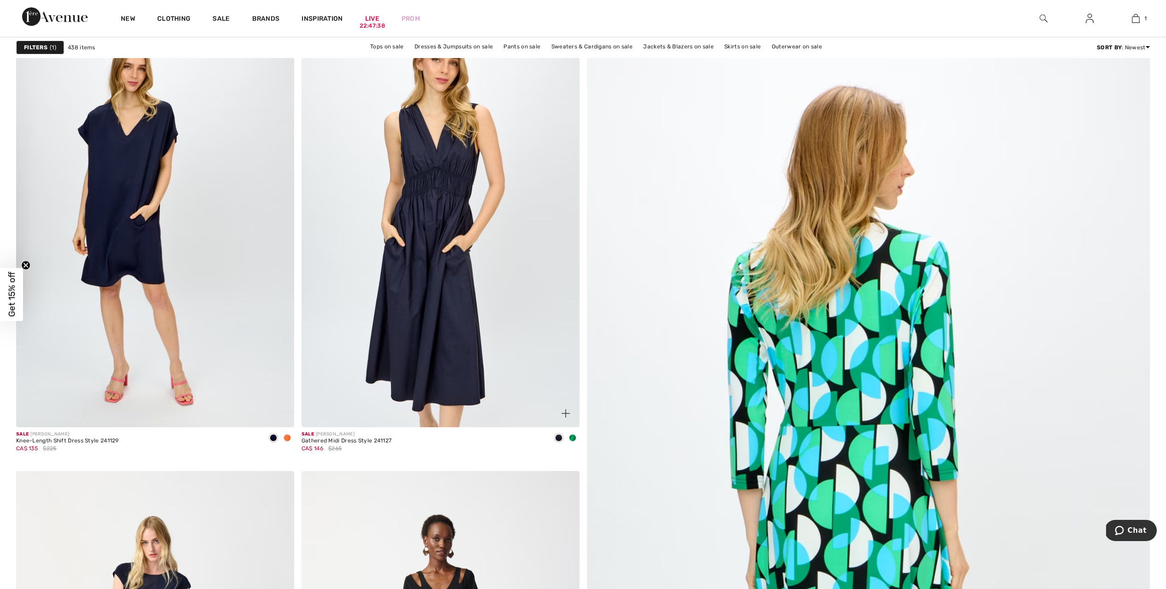
click at [448, 267] on img at bounding box center [441, 219] width 278 height 417
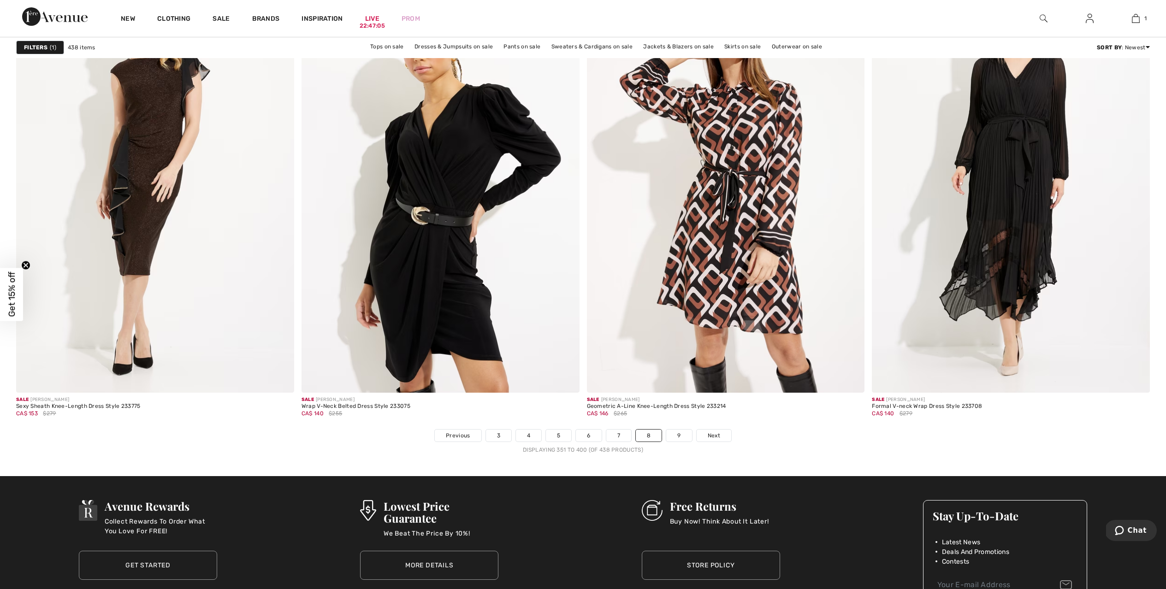
scroll to position [6825, 0]
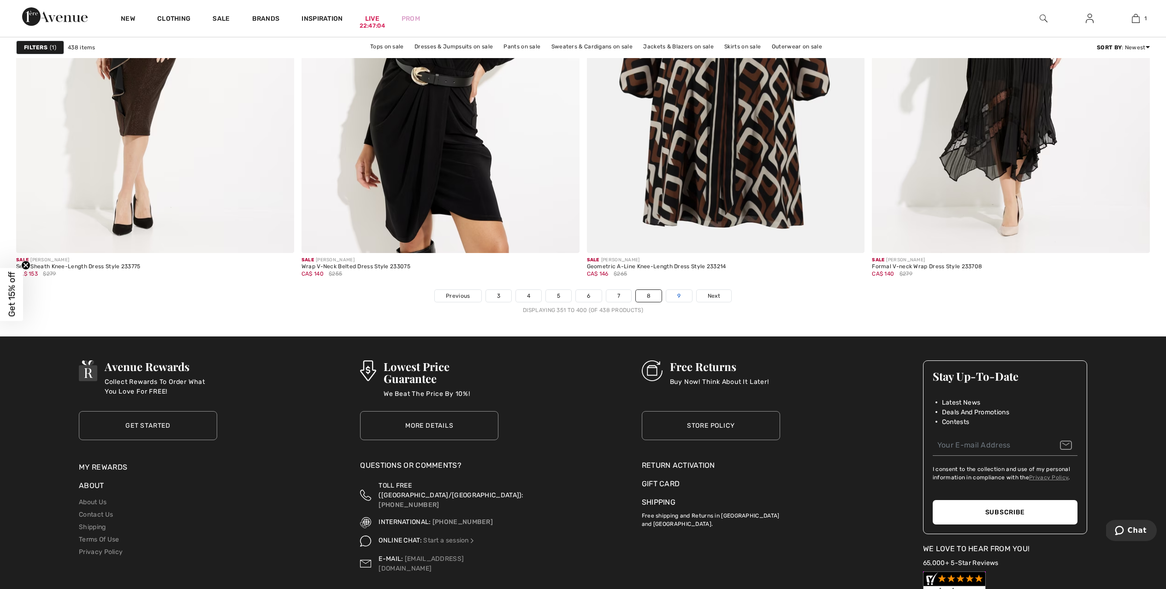
click at [678, 296] on link "9" at bounding box center [678, 296] width 25 height 12
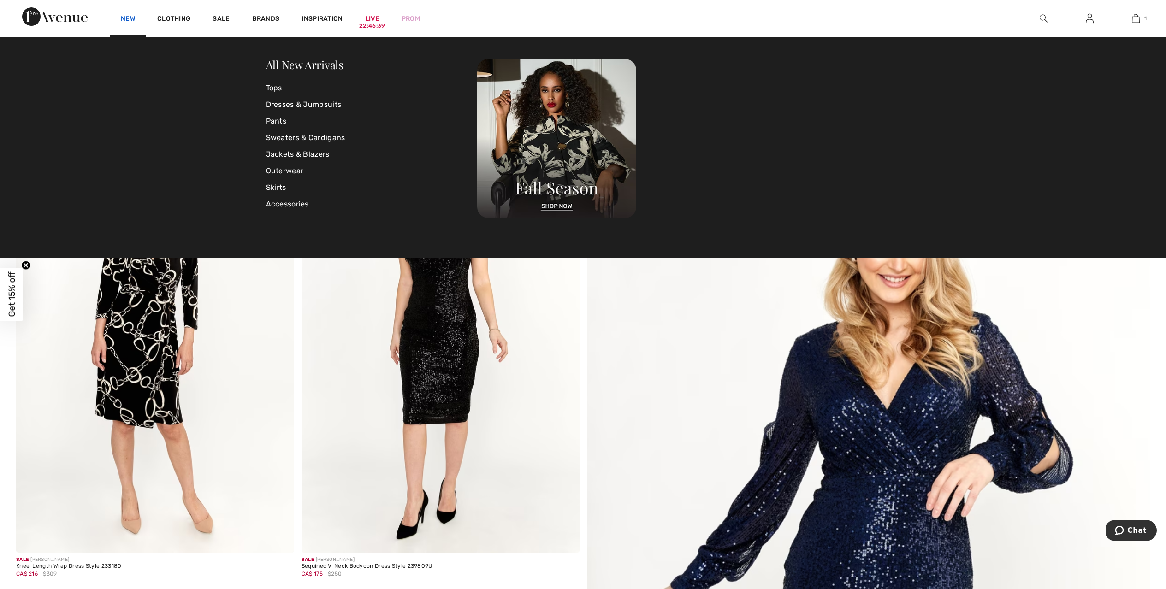
click at [127, 19] on link "New" at bounding box center [128, 20] width 14 height 10
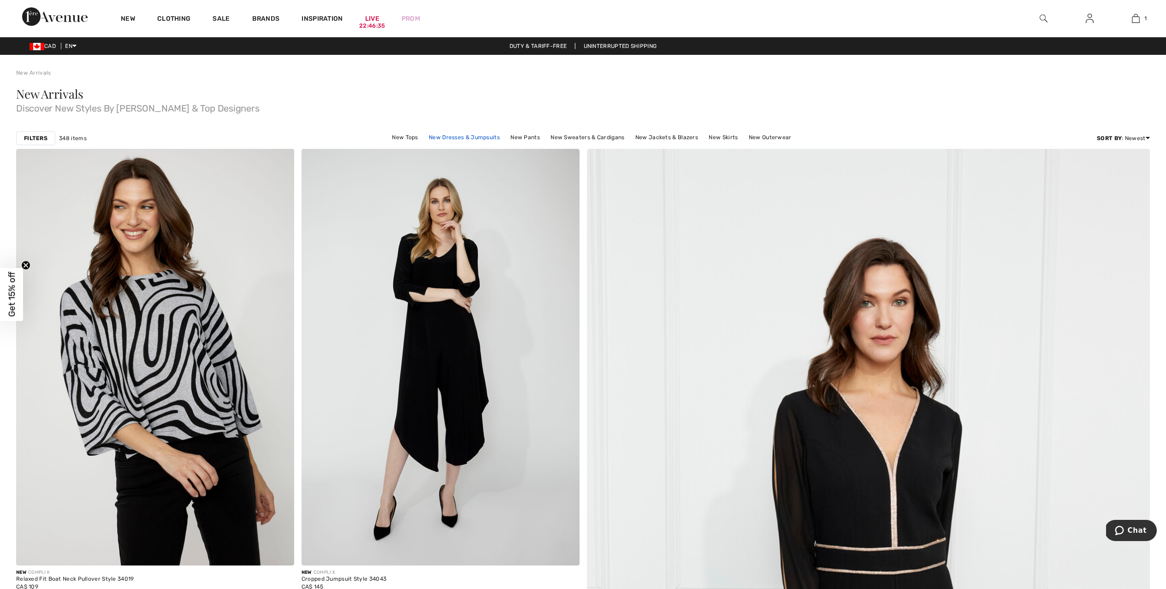
click at [454, 135] on link "New Dresses & Jumpsuits" at bounding box center [464, 137] width 80 height 12
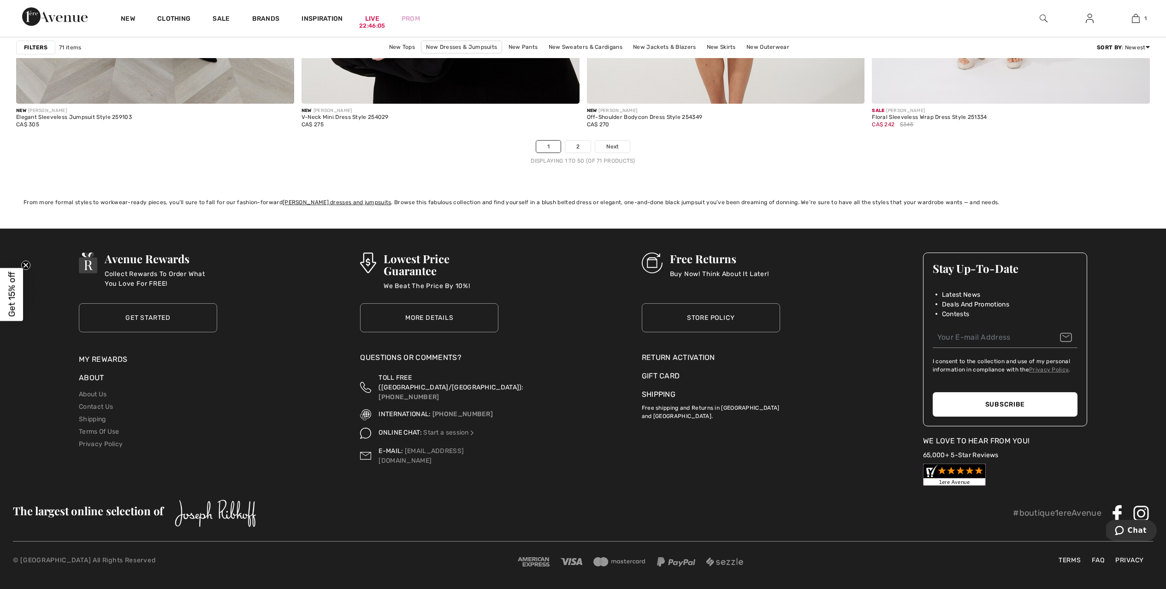
scroll to position [6792, 0]
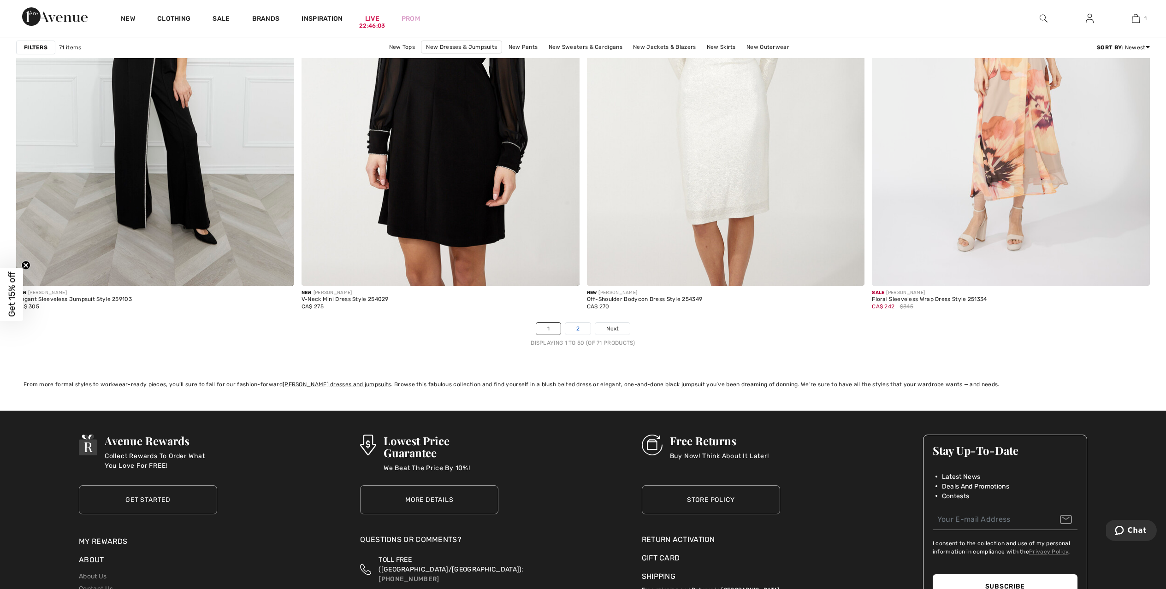
click at [578, 326] on link "2" at bounding box center [577, 329] width 25 height 12
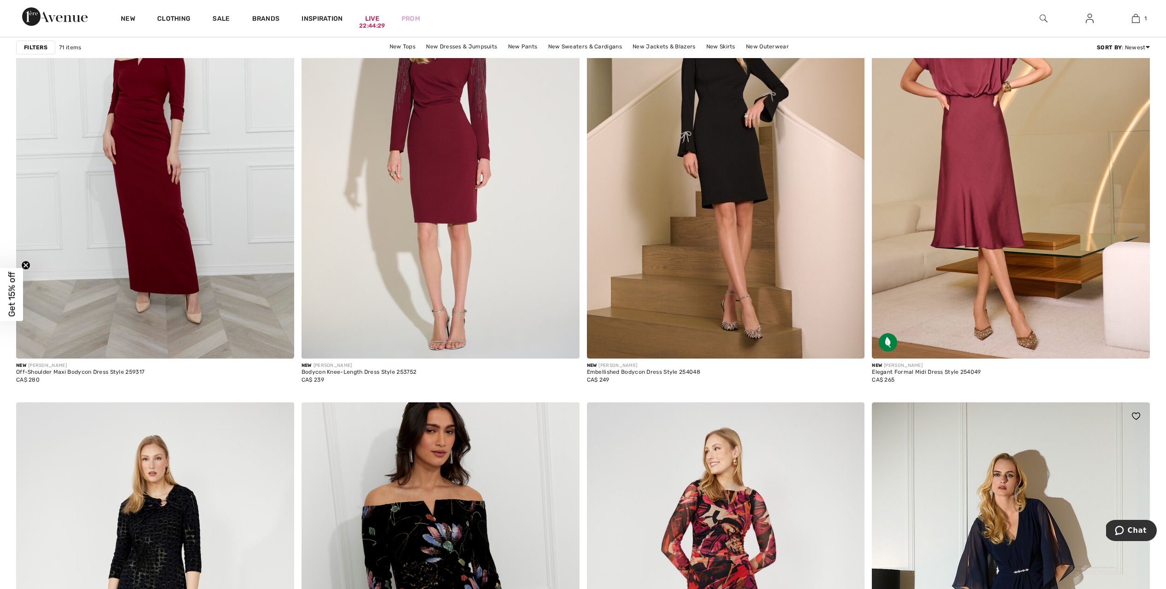
scroll to position [2209, 0]
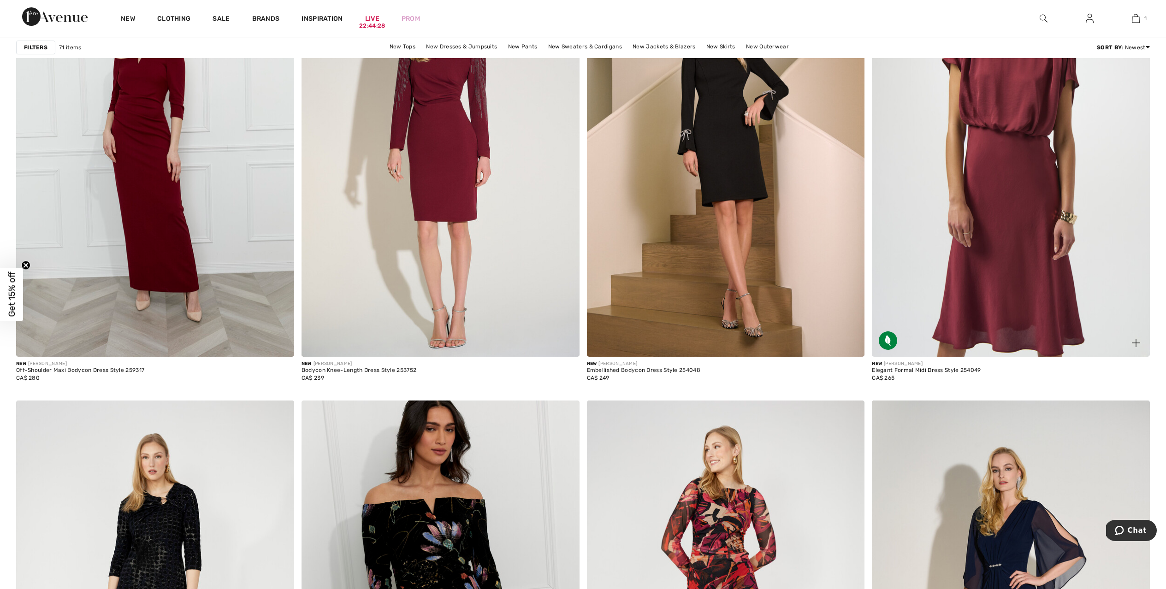
click at [997, 257] on img at bounding box center [1011, 148] width 278 height 417
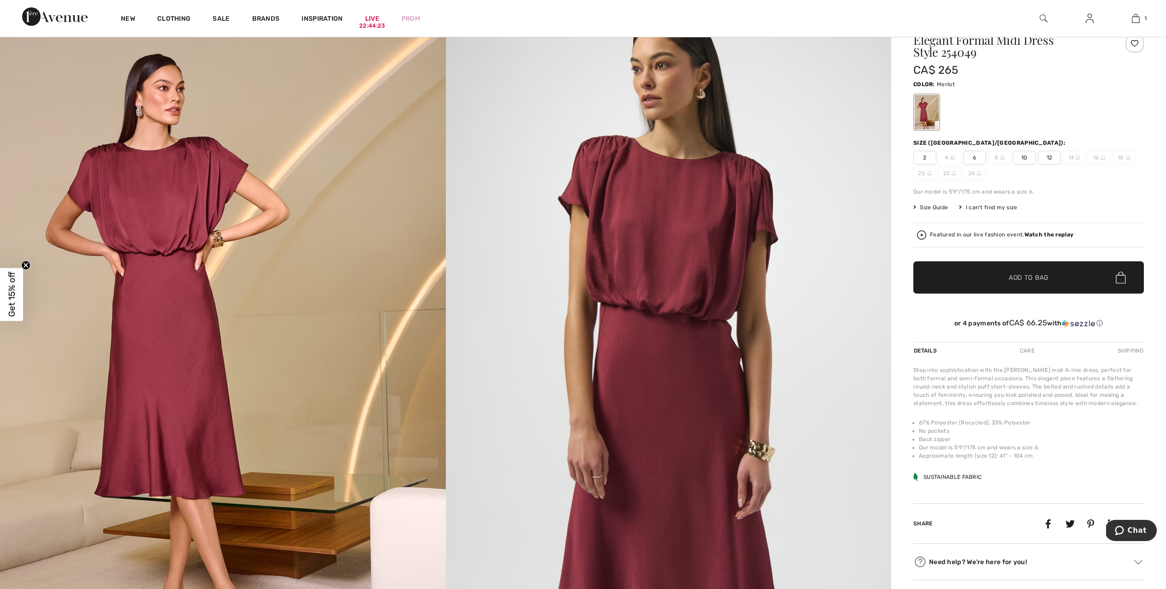
scroll to position [42, 0]
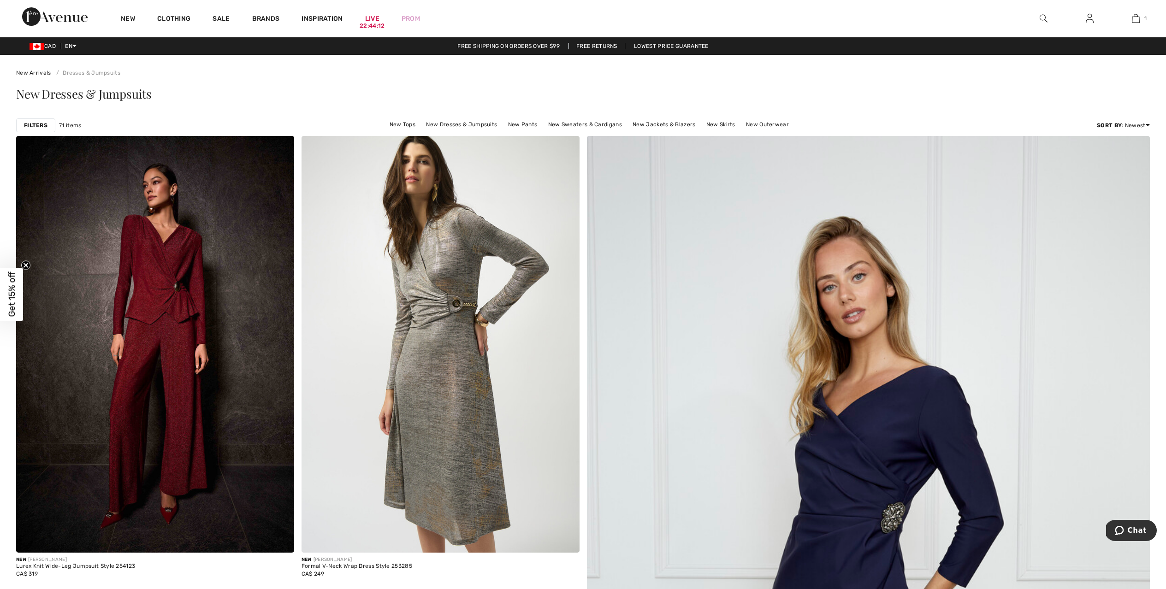
click at [41, 124] on strong "Filters" at bounding box center [36, 125] width 24 height 8
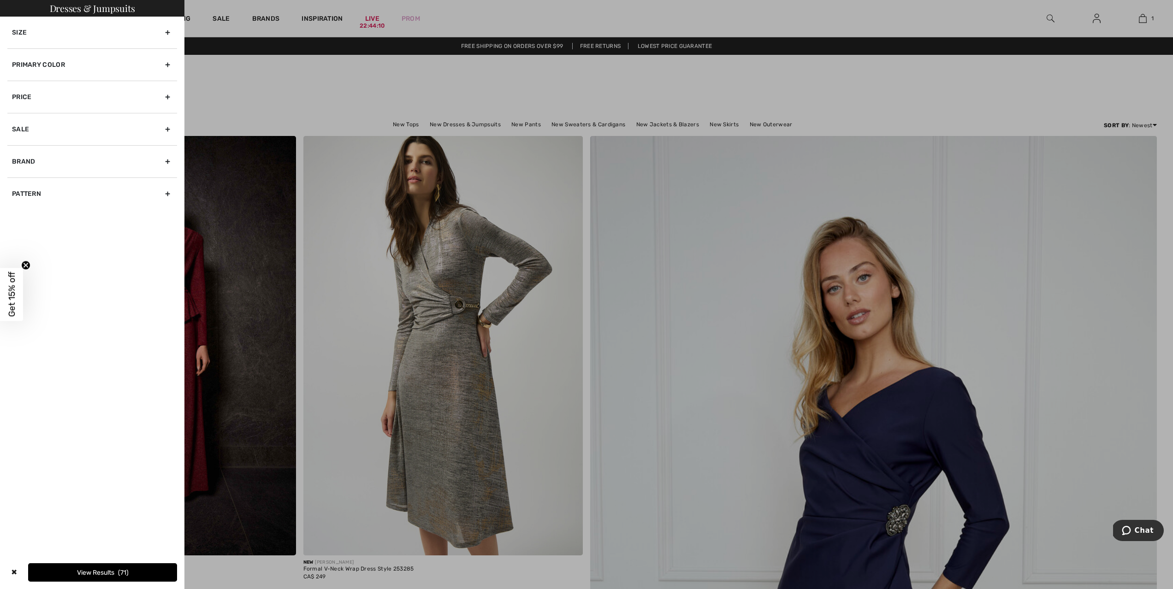
click at [99, 65] on div "Primary Color" at bounding box center [92, 64] width 170 height 32
click at [556, 254] on div at bounding box center [586, 294] width 1173 height 589
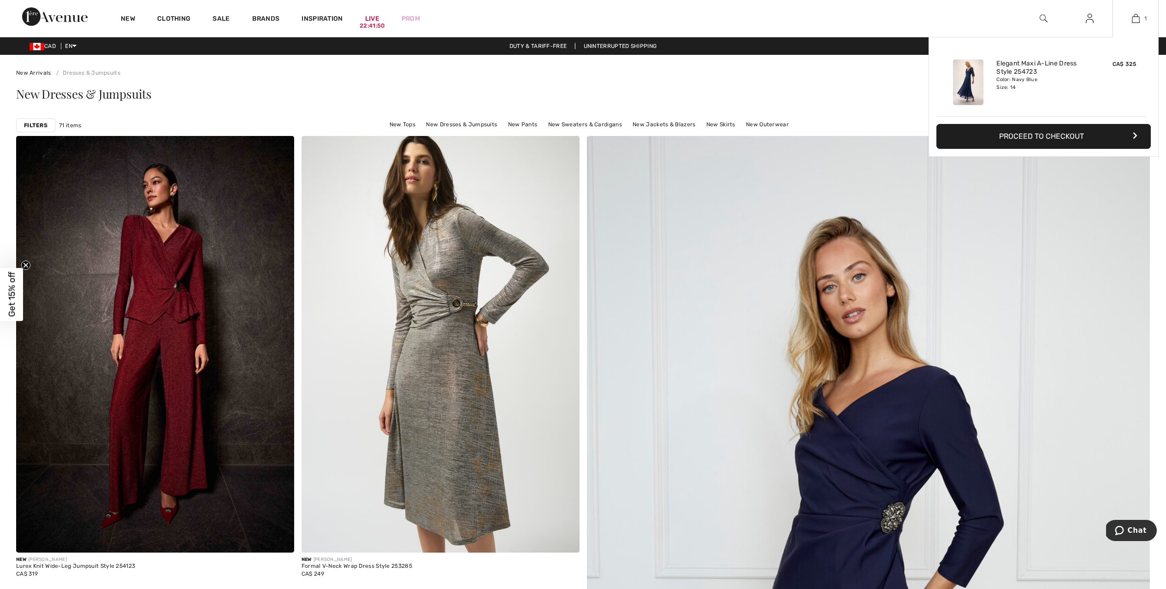
click at [1135, 15] on img at bounding box center [1136, 18] width 8 height 11
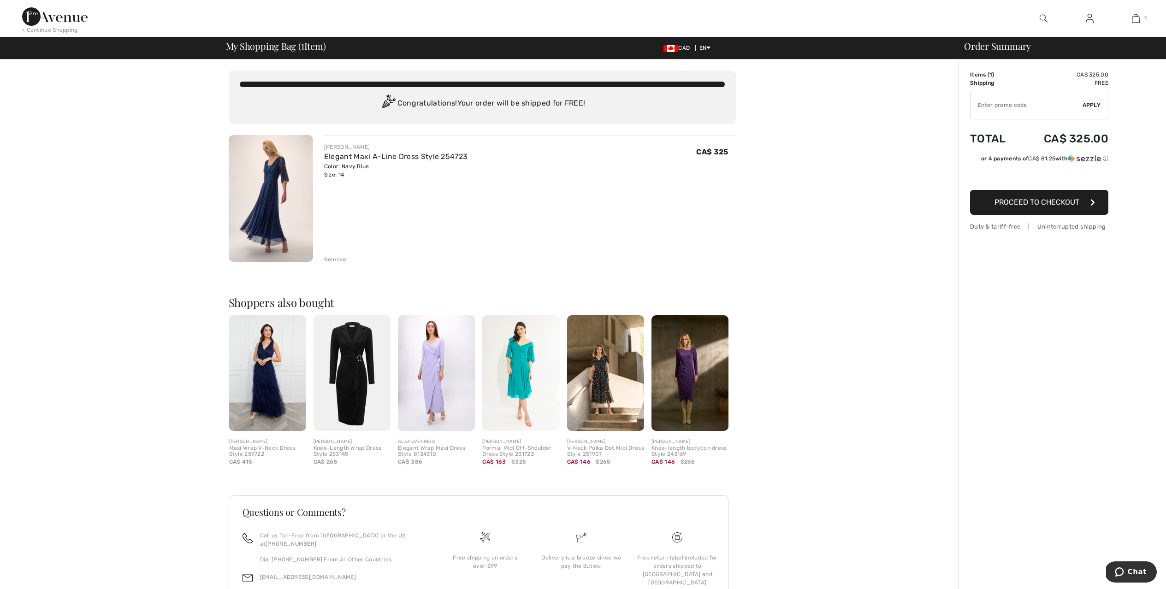
click at [276, 191] on img at bounding box center [271, 198] width 84 height 127
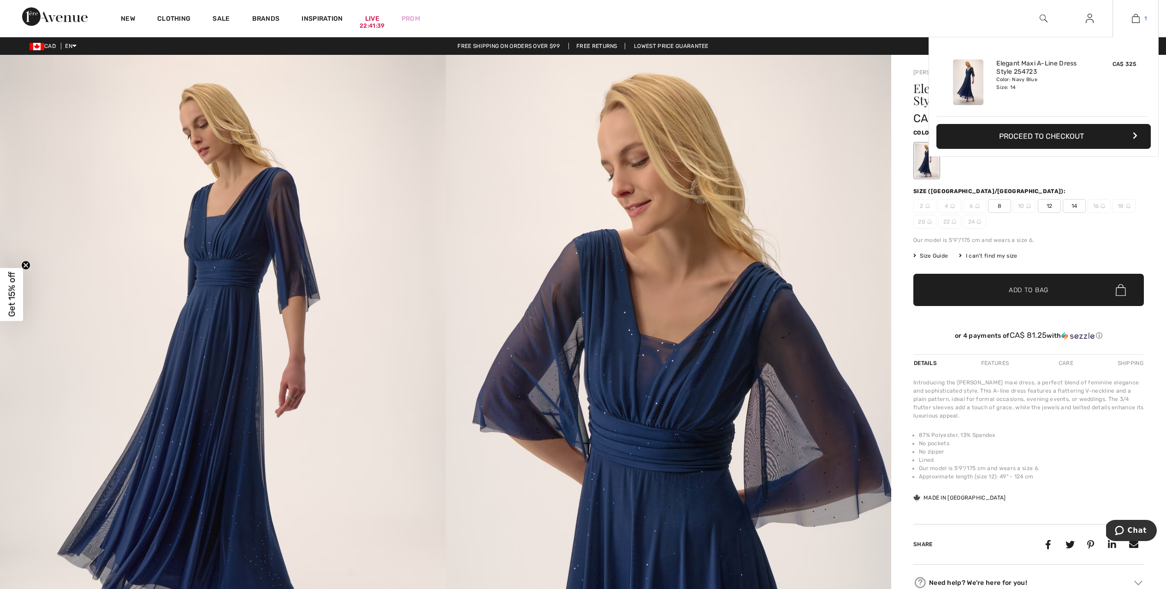
click at [1137, 19] on img at bounding box center [1136, 18] width 8 height 11
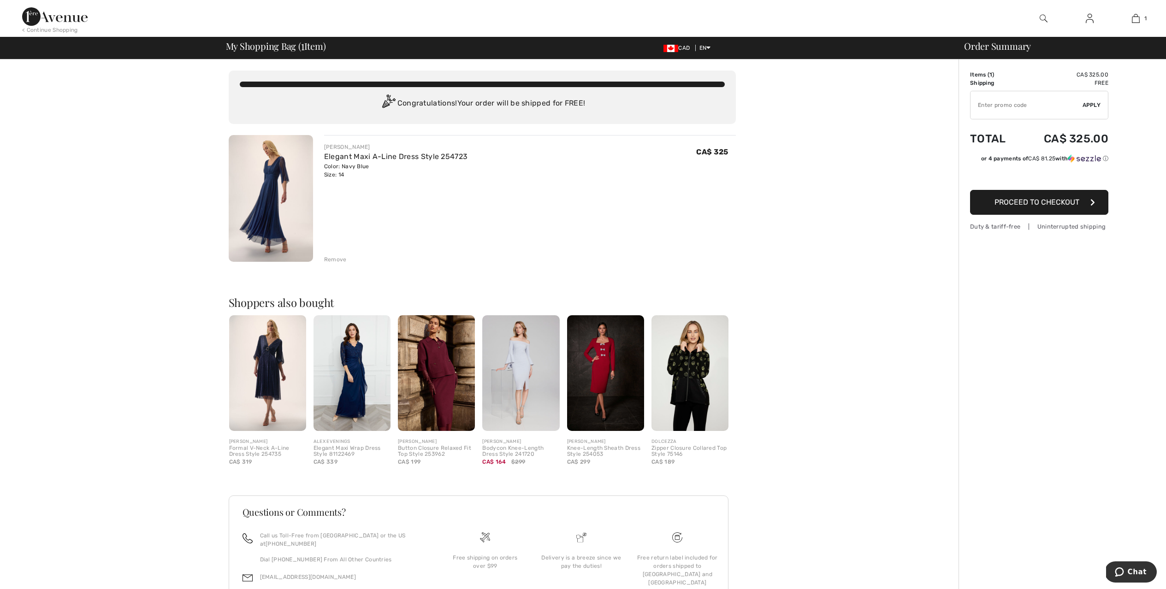
click at [269, 362] on img at bounding box center [267, 373] width 77 height 116
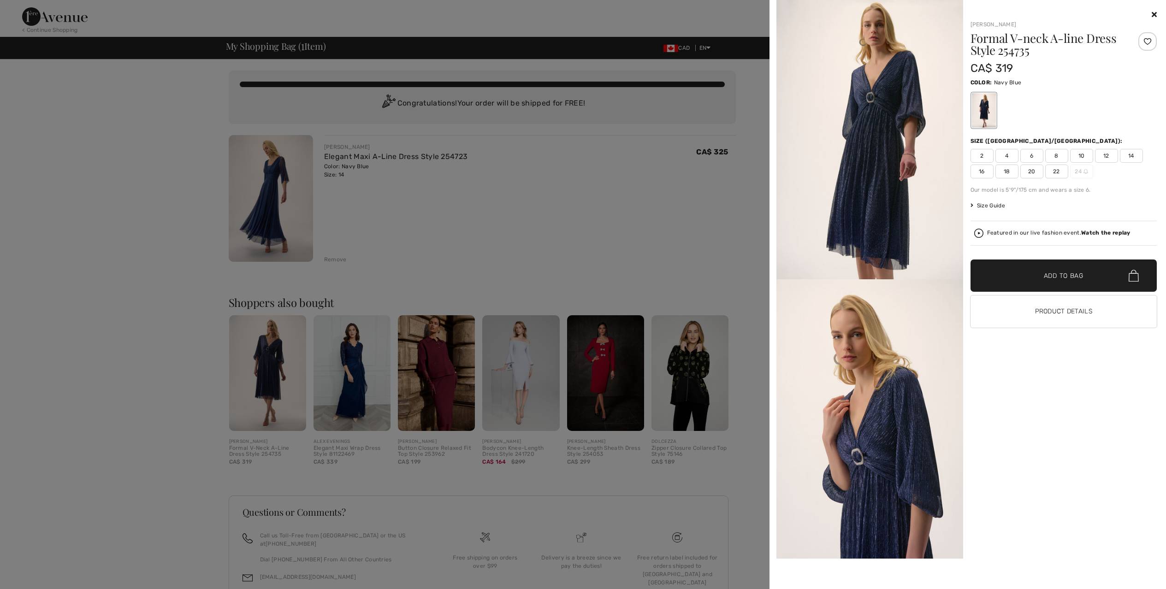
click at [1154, 11] on icon at bounding box center [1154, 14] width 5 height 7
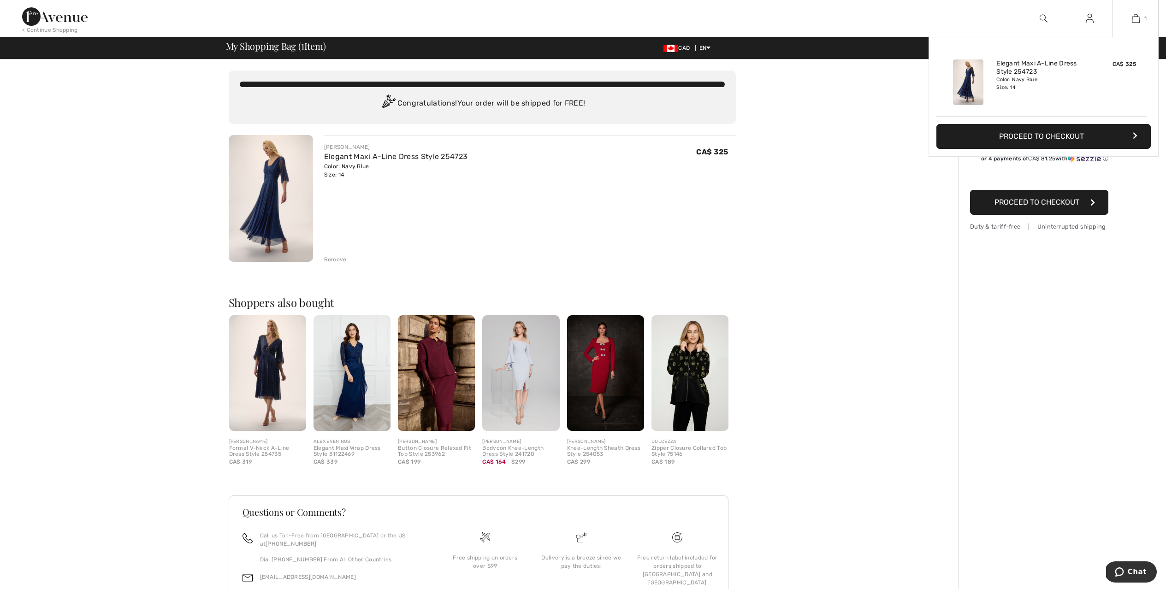
click at [1049, 135] on button "Proceed to Checkout" at bounding box center [1044, 136] width 214 height 25
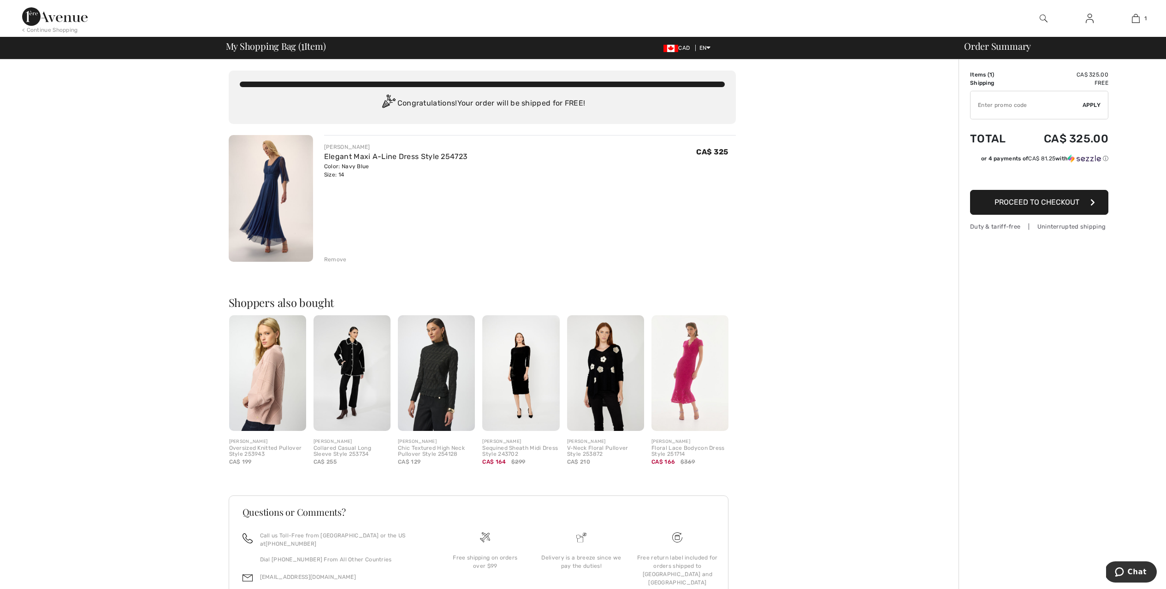
click at [1034, 202] on span "Proceed to Checkout" at bounding box center [1037, 202] width 85 height 9
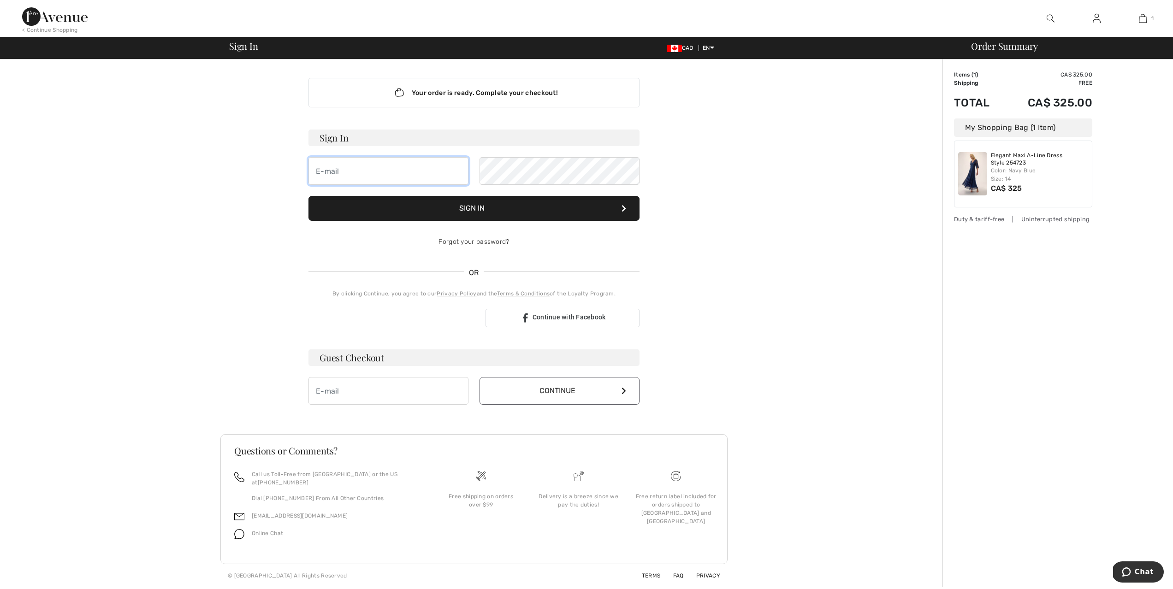
click at [403, 164] on input "email" at bounding box center [388, 171] width 160 height 28
click at [771, 193] on div "Your order is ready. Complete your checkout! Sign In Sign In Forgot your passwo…" at bounding box center [474, 323] width 937 height 528
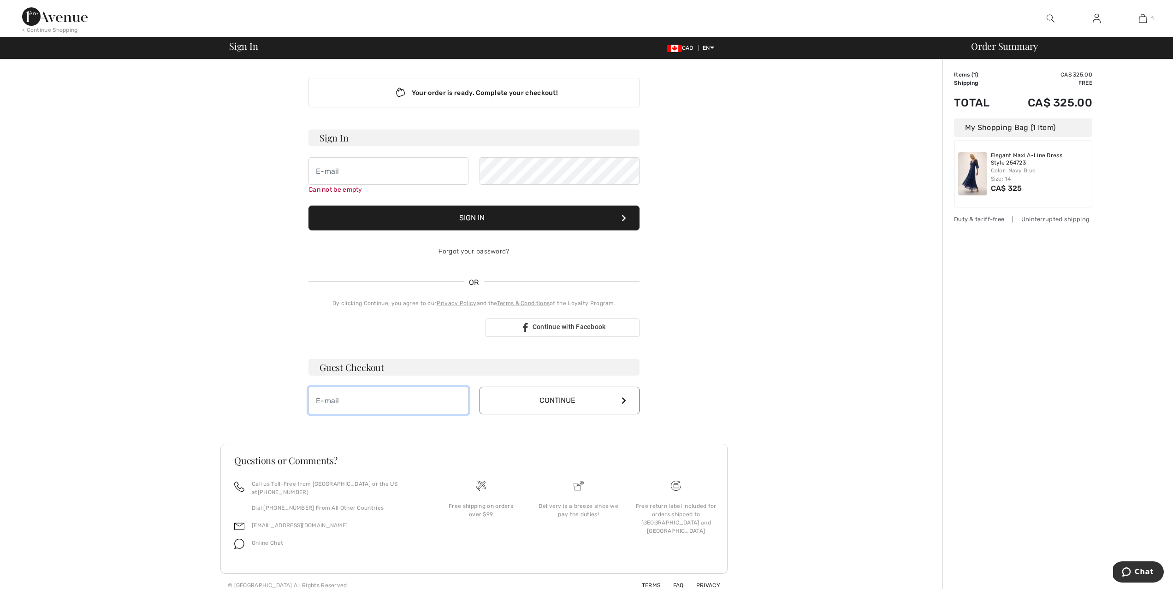
click at [414, 391] on input "email" at bounding box center [388, 401] width 160 height 28
type input "[EMAIL_ADDRESS][DOMAIN_NAME]"
click at [584, 395] on button "Continue" at bounding box center [560, 401] width 160 height 28
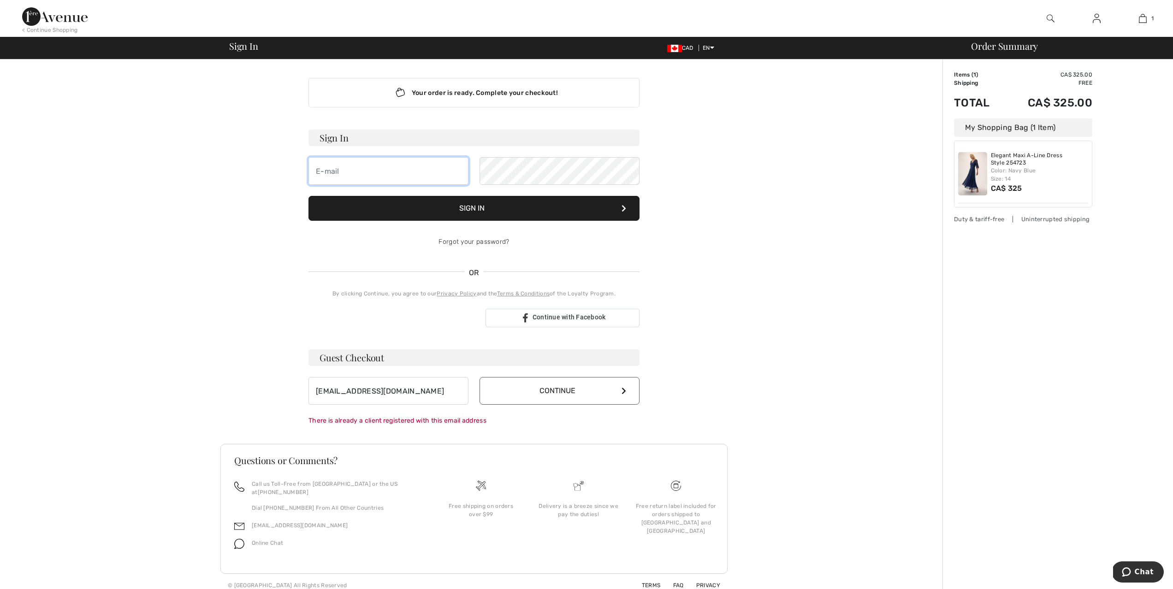
click at [431, 166] on input "email" at bounding box center [388, 171] width 160 height 28
type input "13kl37@queensu.ca"
click at [483, 206] on button "Sign In" at bounding box center [473, 208] width 331 height 25
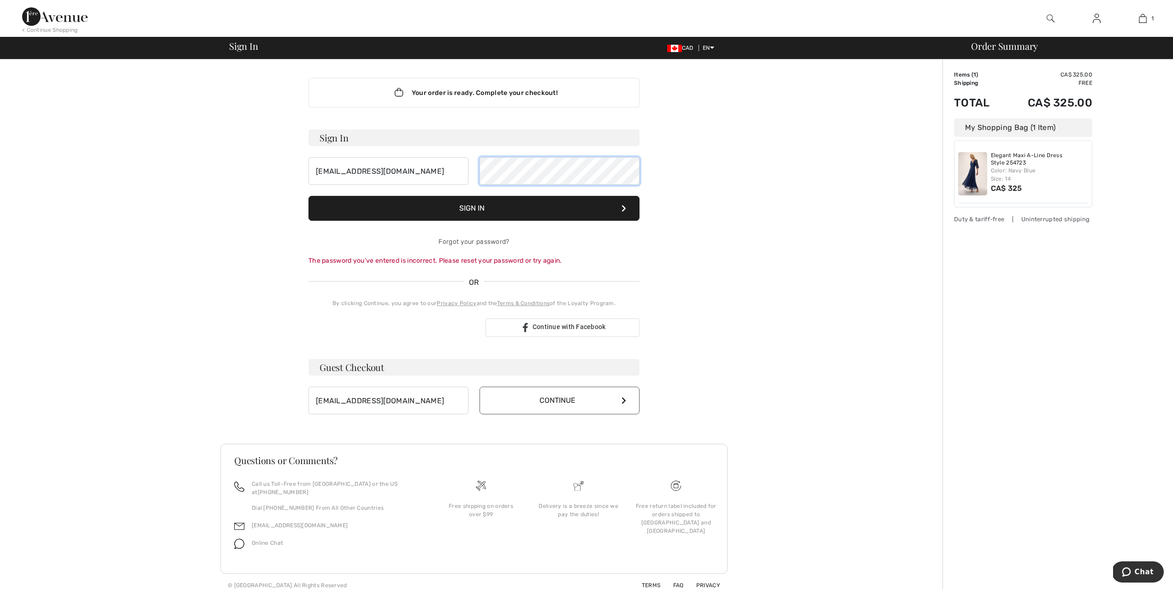
click at [463, 164] on div "13kl37@queensu.ca" at bounding box center [473, 171] width 331 height 28
click at [473, 208] on button "Sign In" at bounding box center [473, 208] width 331 height 25
click at [656, 241] on div "Your order is ready. Complete your checkout! Sign In 13kl37@queensu.ca Sign In …" at bounding box center [473, 328] width 507 height 538
click at [398, 170] on input "13kl37@queensu.ca" at bounding box center [388, 171] width 160 height 28
click at [474, 242] on link "Forgot your password?" at bounding box center [474, 242] width 71 height 8
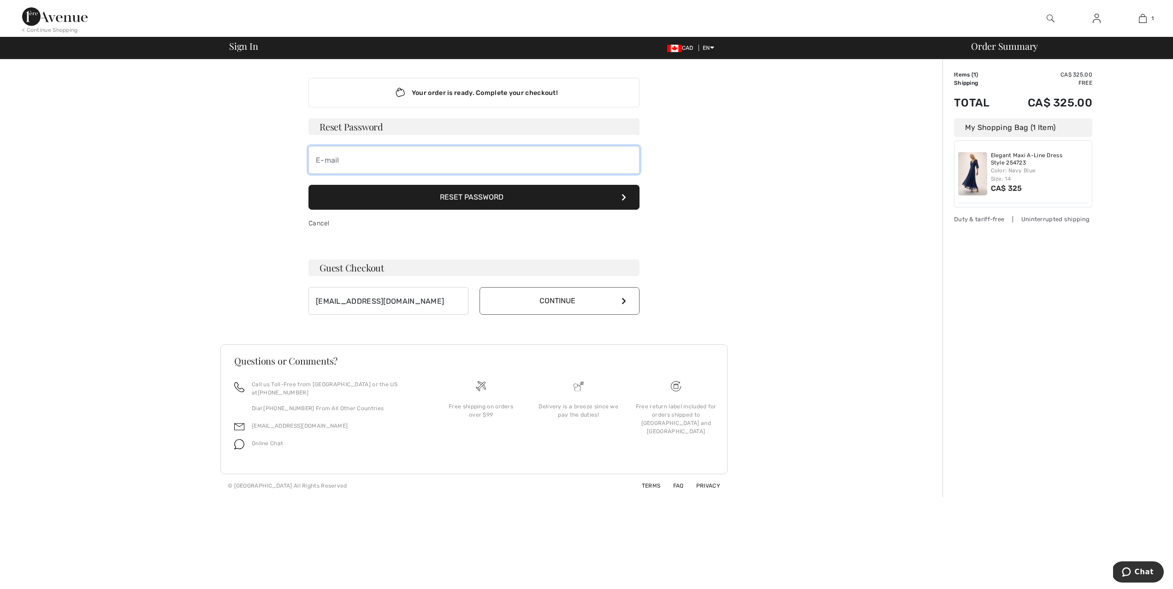
click at [392, 161] on input "email" at bounding box center [473, 160] width 331 height 28
type input "[EMAIL_ADDRESS][DOMAIN_NAME]"
click at [487, 196] on button "Reset Password" at bounding box center [473, 197] width 331 height 25
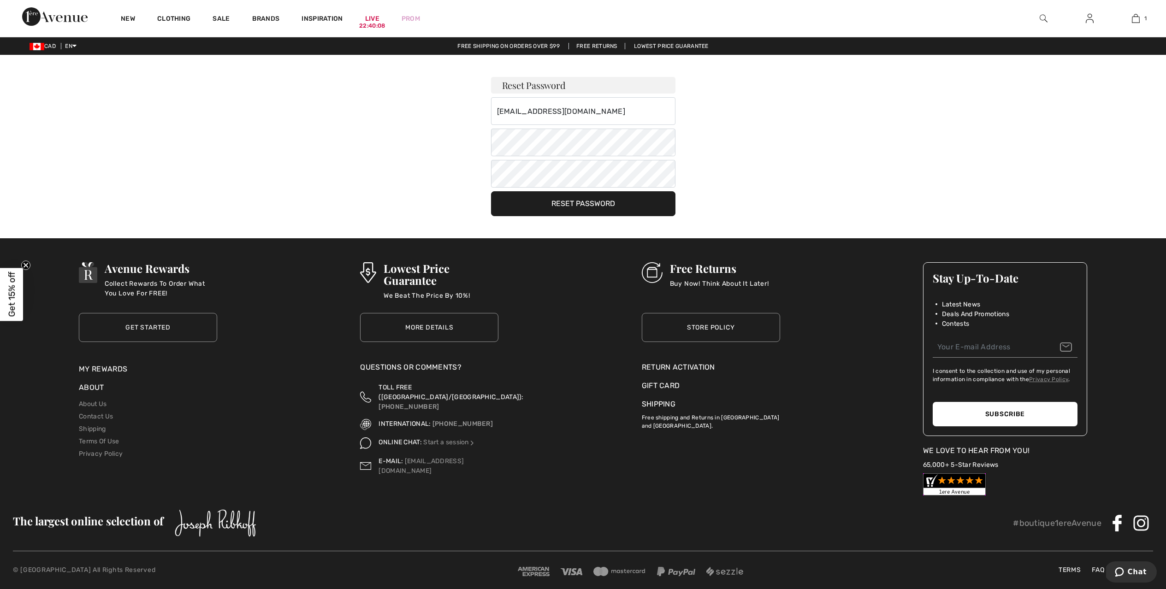
click at [581, 203] on button "Reset Password" at bounding box center [583, 203] width 184 height 25
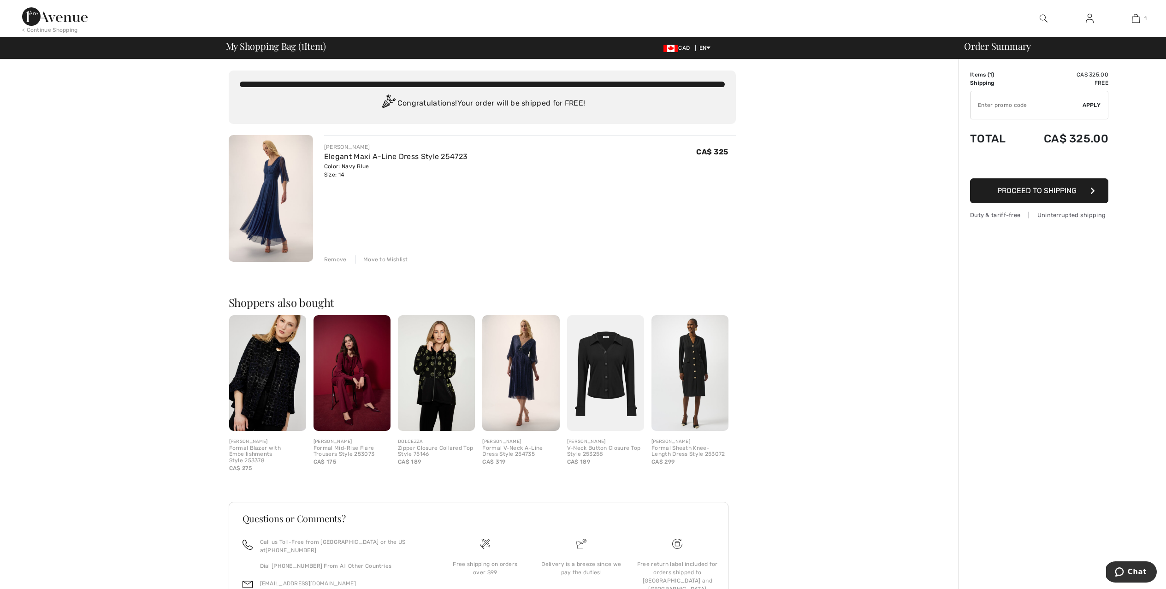
click at [1039, 192] on span "Proceed to Shipping" at bounding box center [1036, 190] width 79 height 9
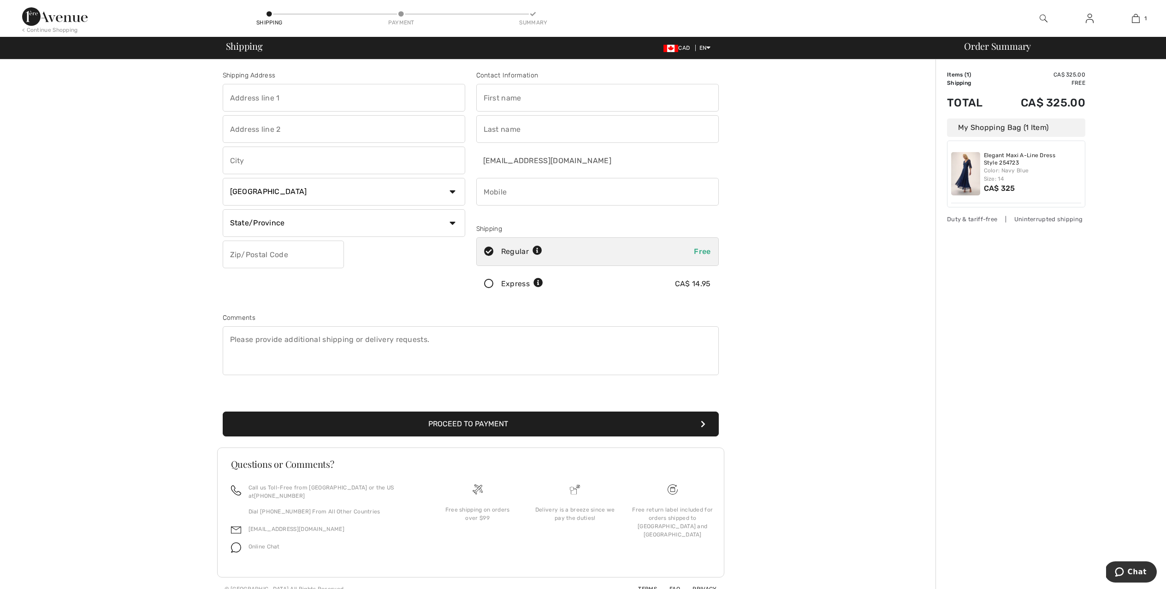
click at [268, 100] on input "text" at bounding box center [344, 98] width 243 height 28
click at [268, 101] on input "text" at bounding box center [344, 98] width 243 height 28
type input "[STREET_ADDRESS][PERSON_NAME]"
type input "Ottawa"
select select "ON"
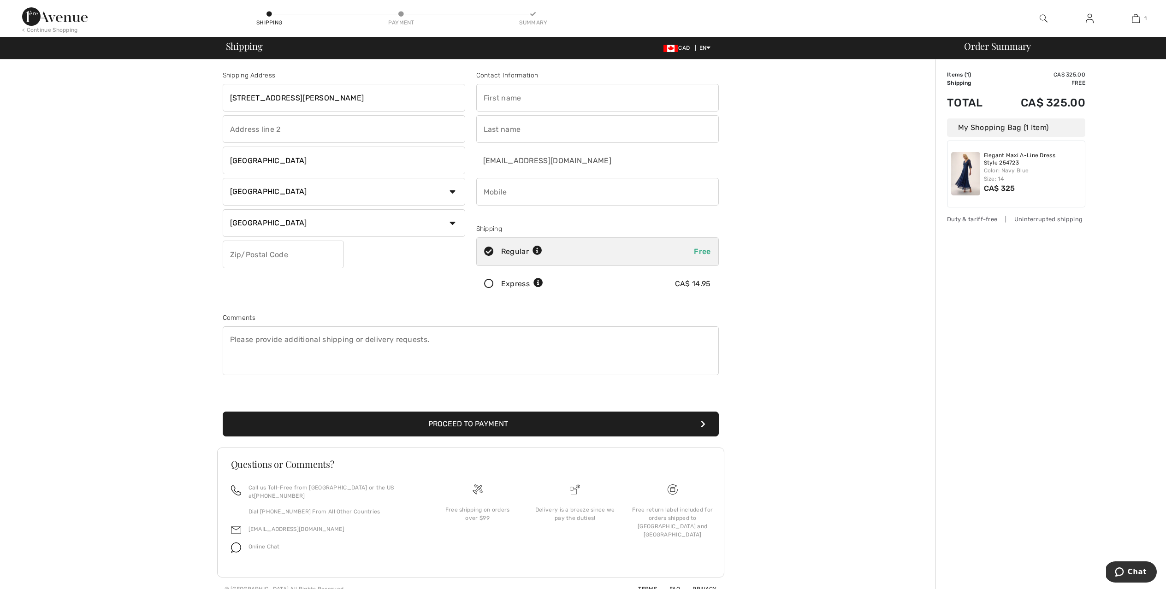
type input "K1S 5J4"
type input "Kimberly"
type input "LeBlanc"
type input "6138641029"
type input "K1S5J4"
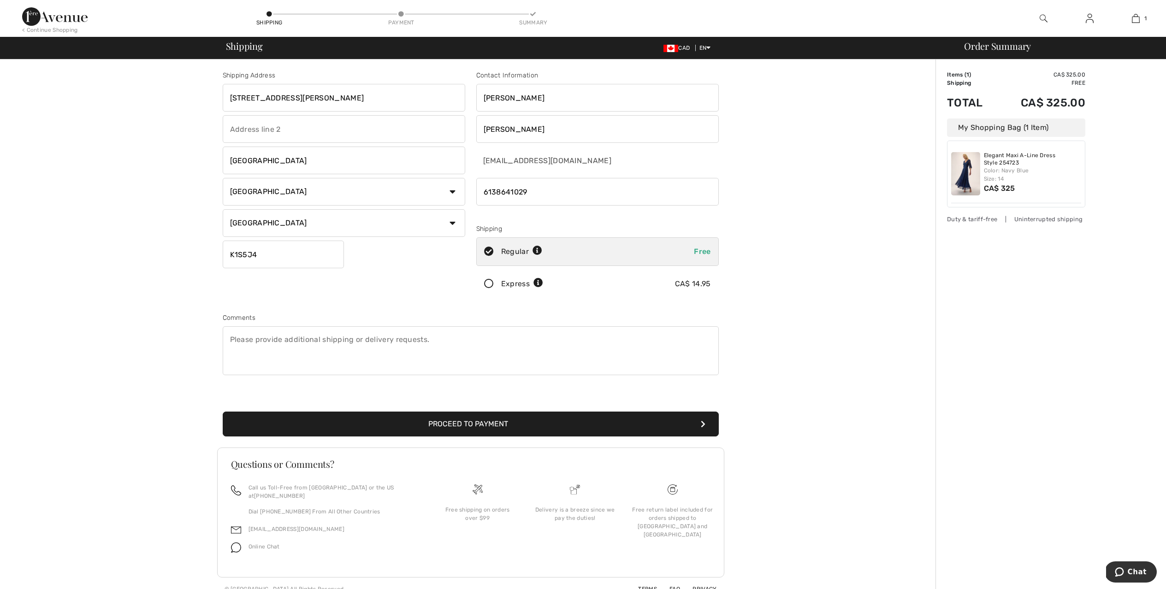
click at [507, 426] on button "Proceed to Payment" at bounding box center [471, 424] width 496 height 25
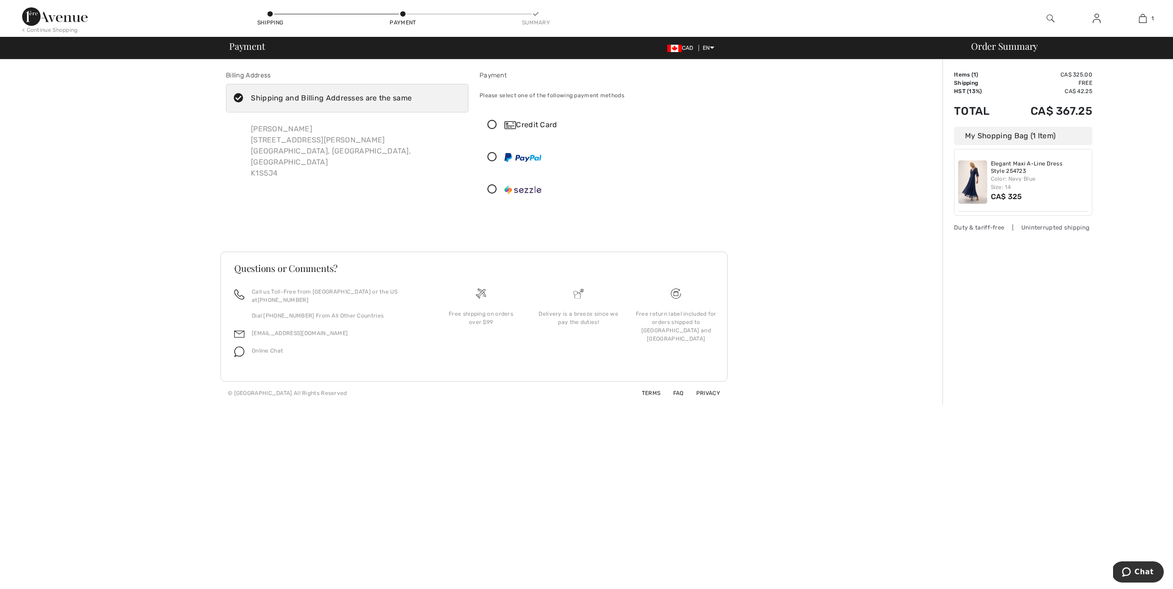
click at [492, 125] on icon at bounding box center [492, 125] width 24 height 10
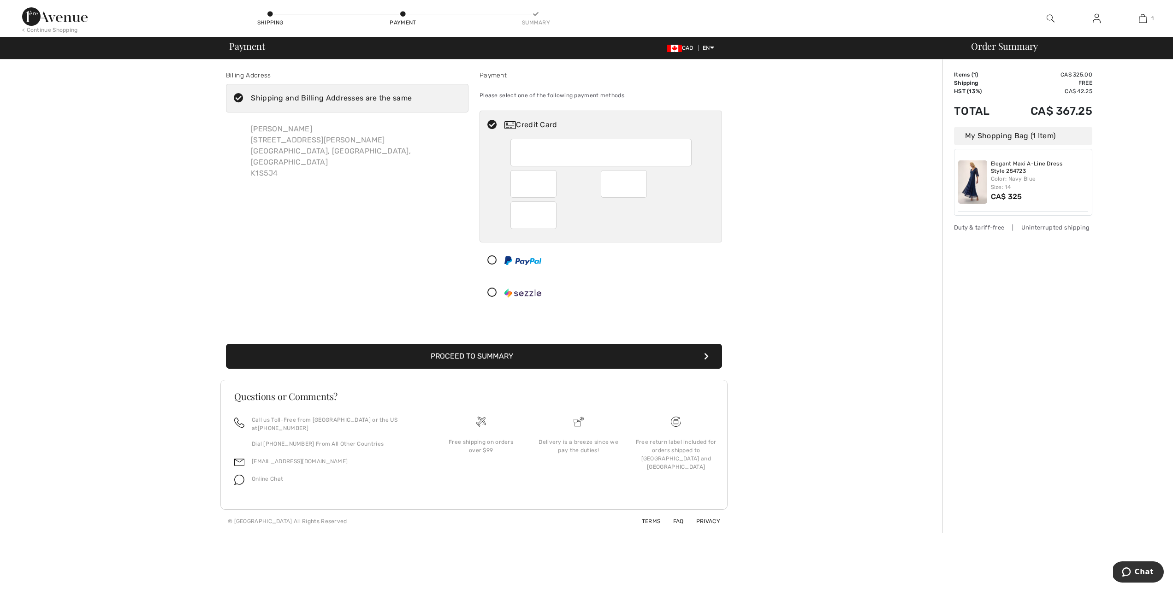
click at [490, 357] on button "Proceed to Summary" at bounding box center [474, 356] width 496 height 25
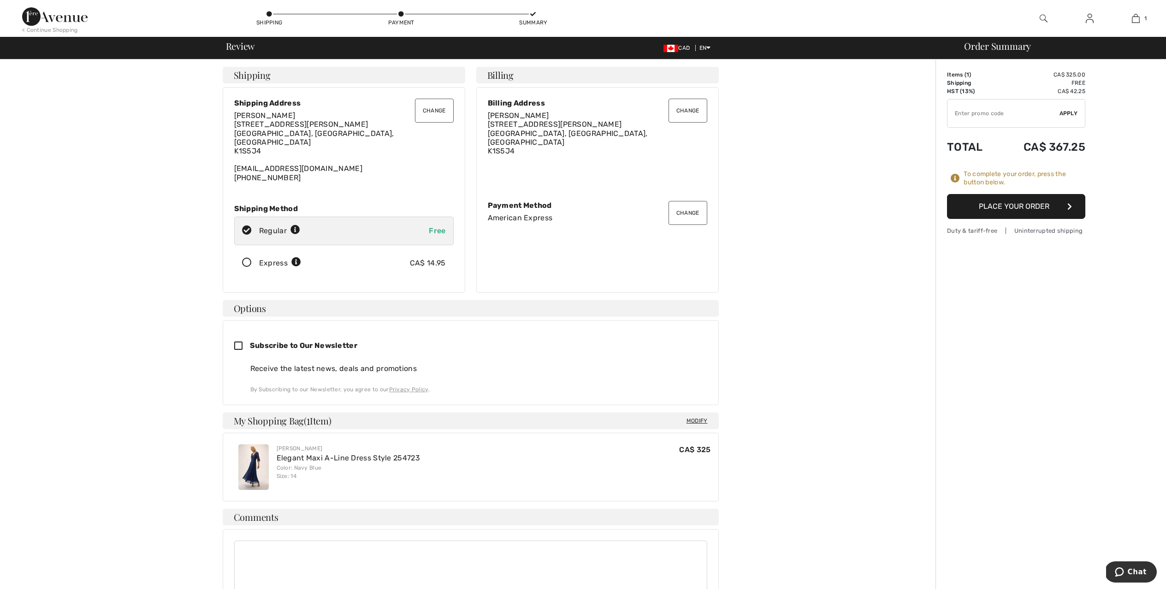
click at [1020, 204] on button "Place Your Order" at bounding box center [1016, 206] width 138 height 25
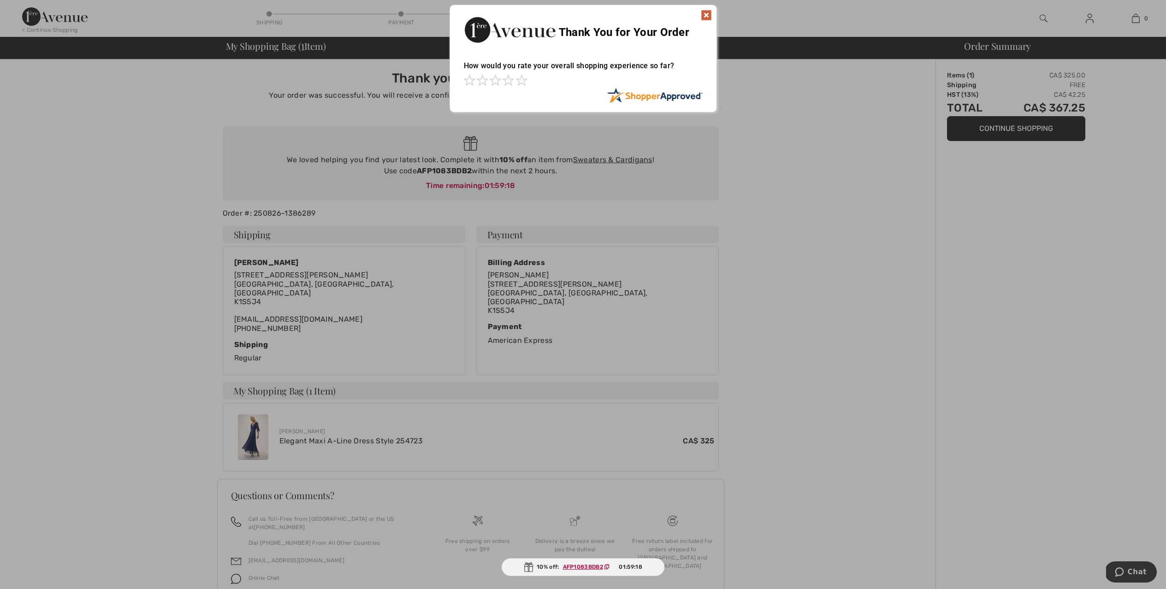
click at [708, 15] on img at bounding box center [706, 15] width 11 height 11
